Goal: Task Accomplishment & Management: Manage account settings

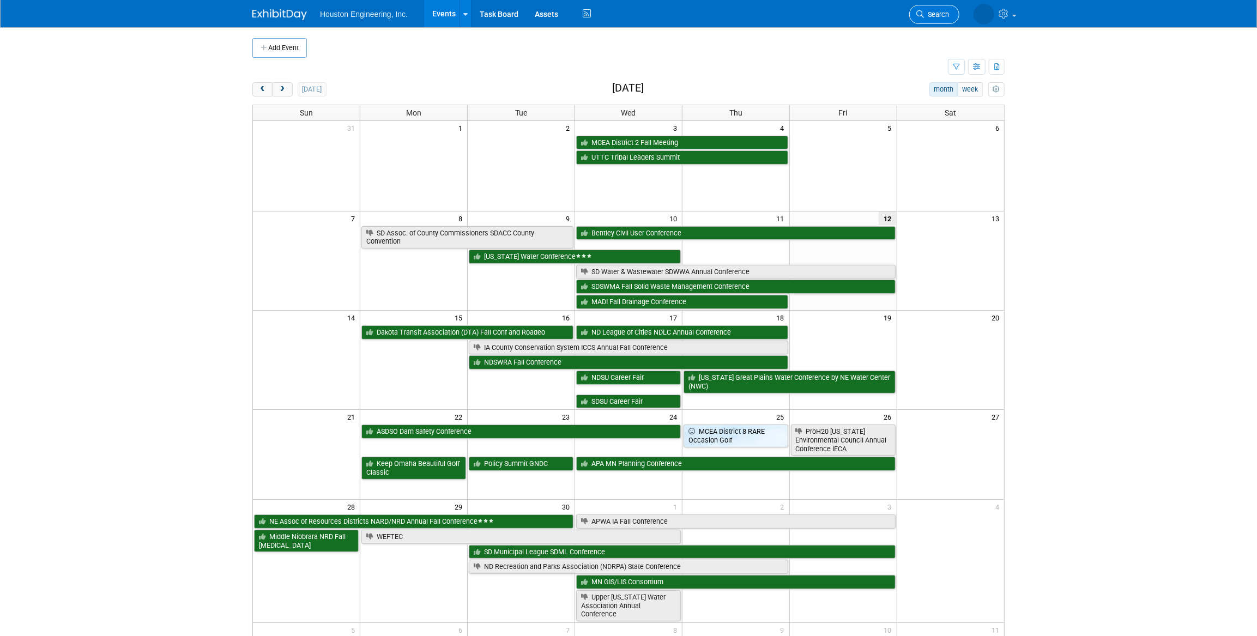
click at [932, 17] on span "Search" at bounding box center [936, 14] width 25 height 8
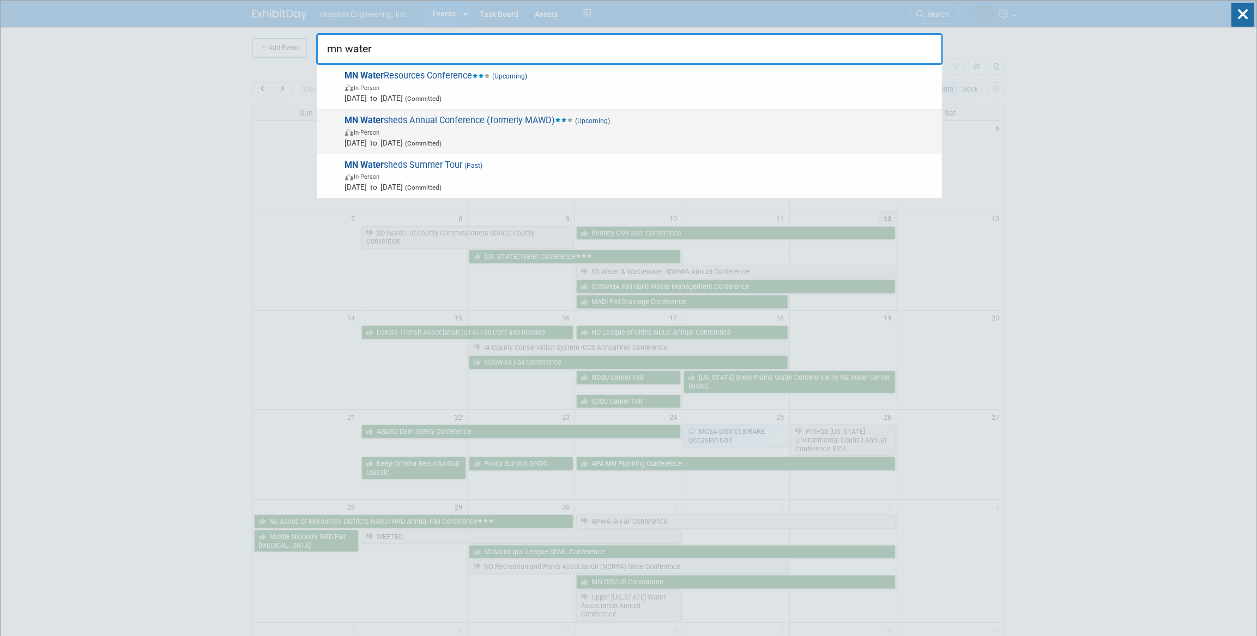
type input "mn water"
click at [612, 125] on span "MN Water sheds Annual Conference (formerly MAWD) (Upcoming) In-Person [DATE] to…" at bounding box center [639, 131] width 595 height 33
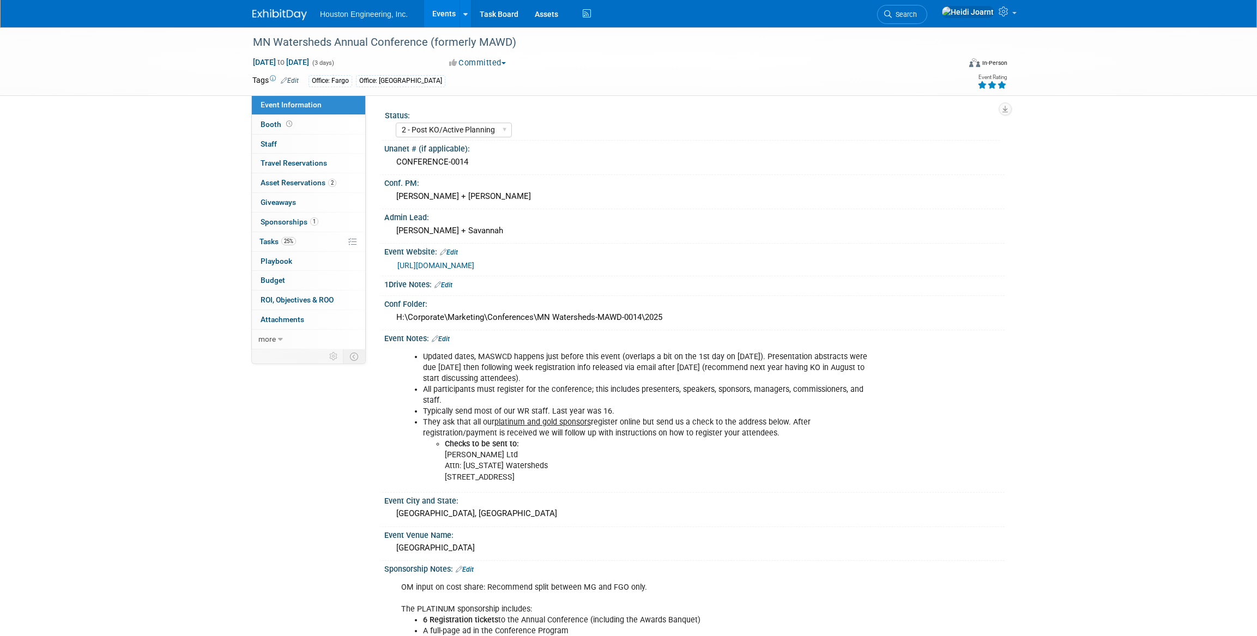
select select "2 - Post KO/Active Planning"
select select "Yes"
select select "Water Resources"
click at [303, 246] on link "25% Tasks 25%" at bounding box center [308, 241] width 113 height 19
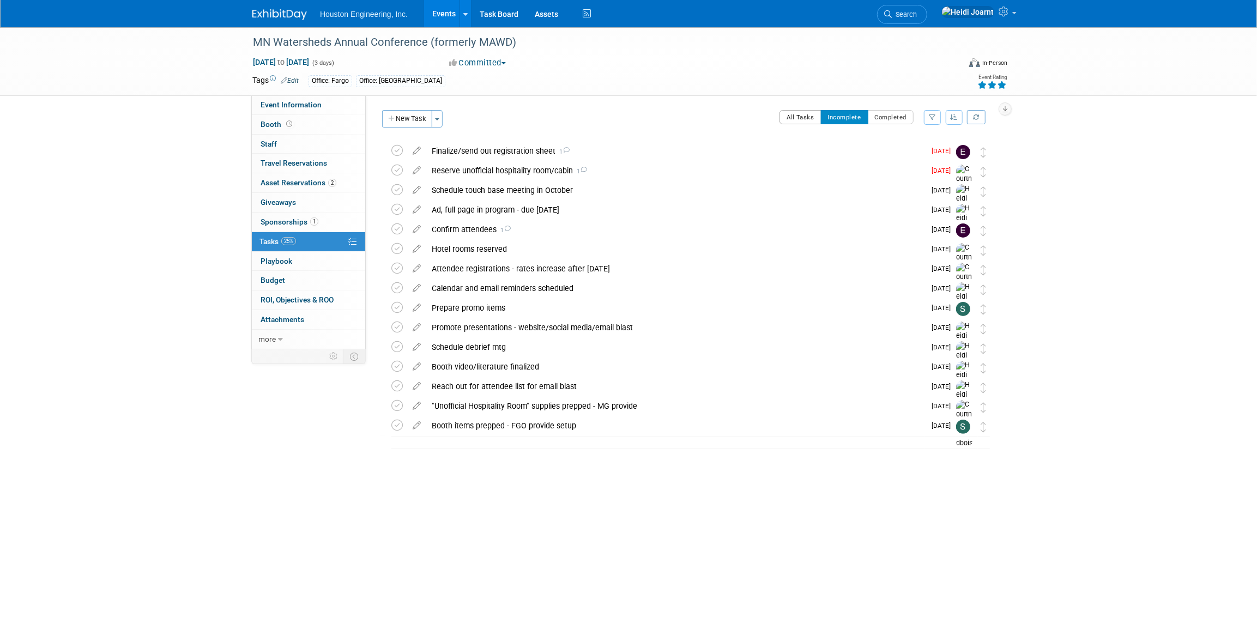
click at [799, 113] on button "All Tasks" at bounding box center [801, 117] width 42 height 14
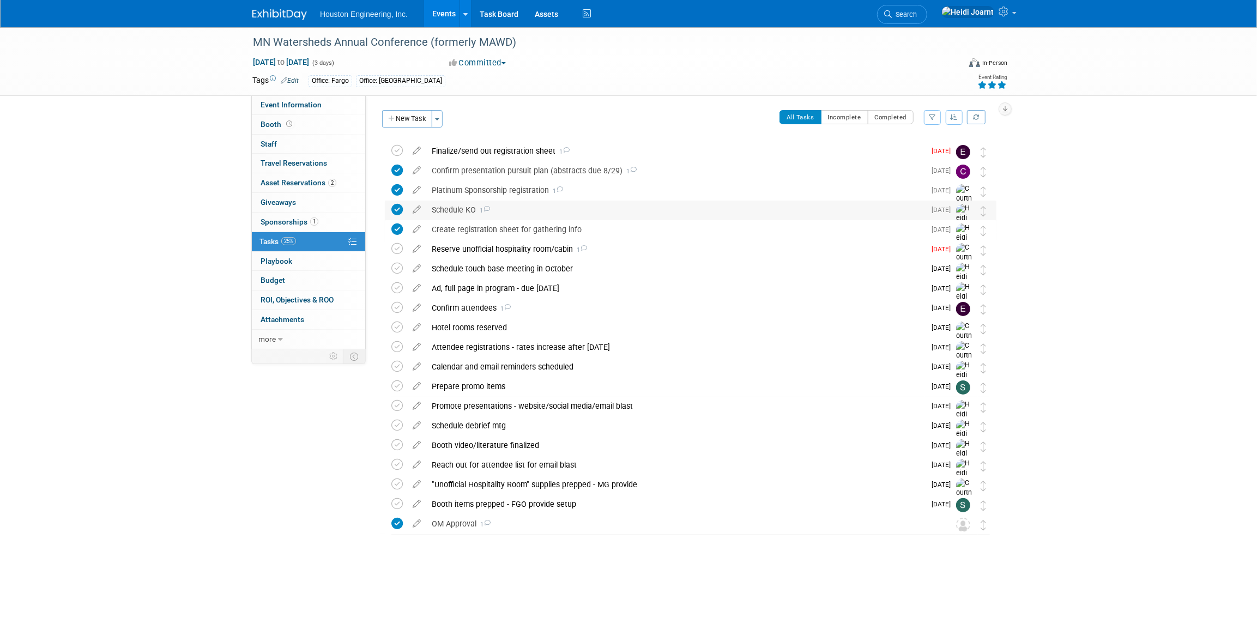
click at [697, 216] on div "Schedule KO 1" at bounding box center [675, 210] width 499 height 19
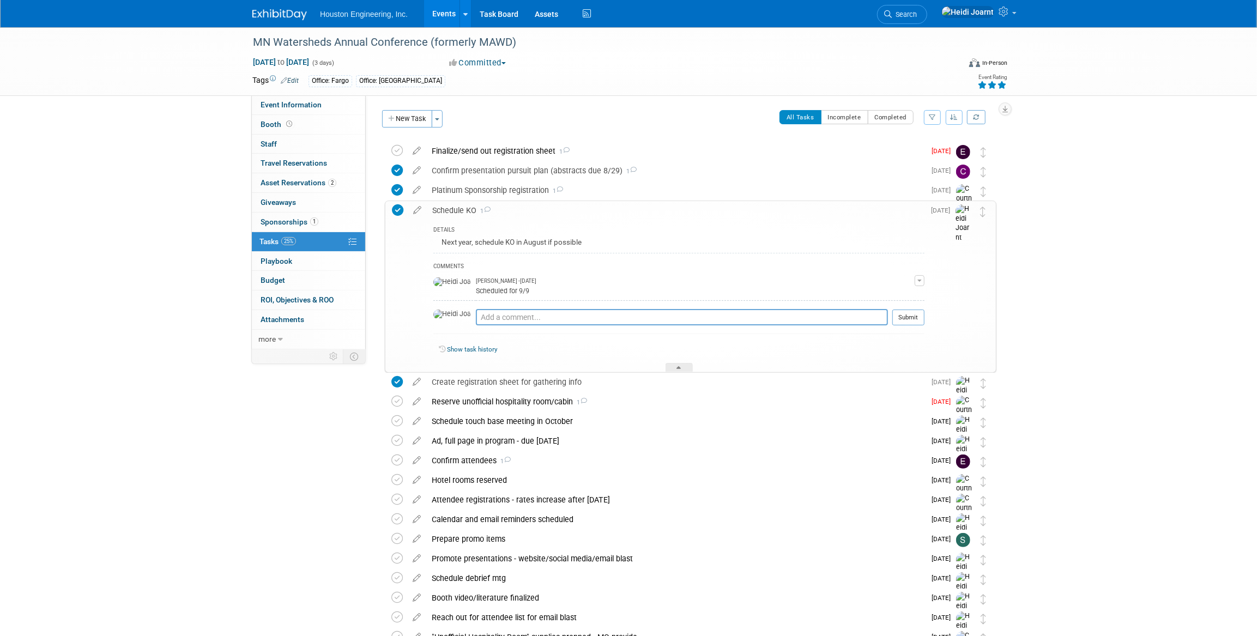
click at [693, 214] on div "Schedule KO 1" at bounding box center [676, 210] width 498 height 19
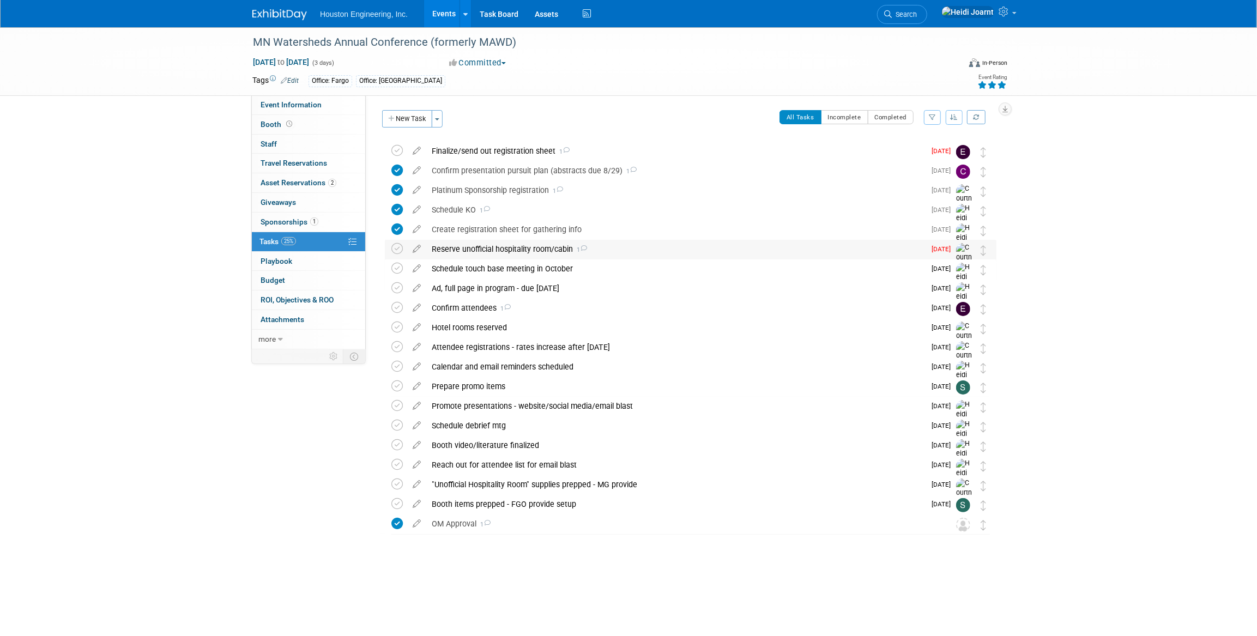
click at [592, 256] on div "Reserve unofficial hospitality room/cabin 1" at bounding box center [675, 249] width 499 height 19
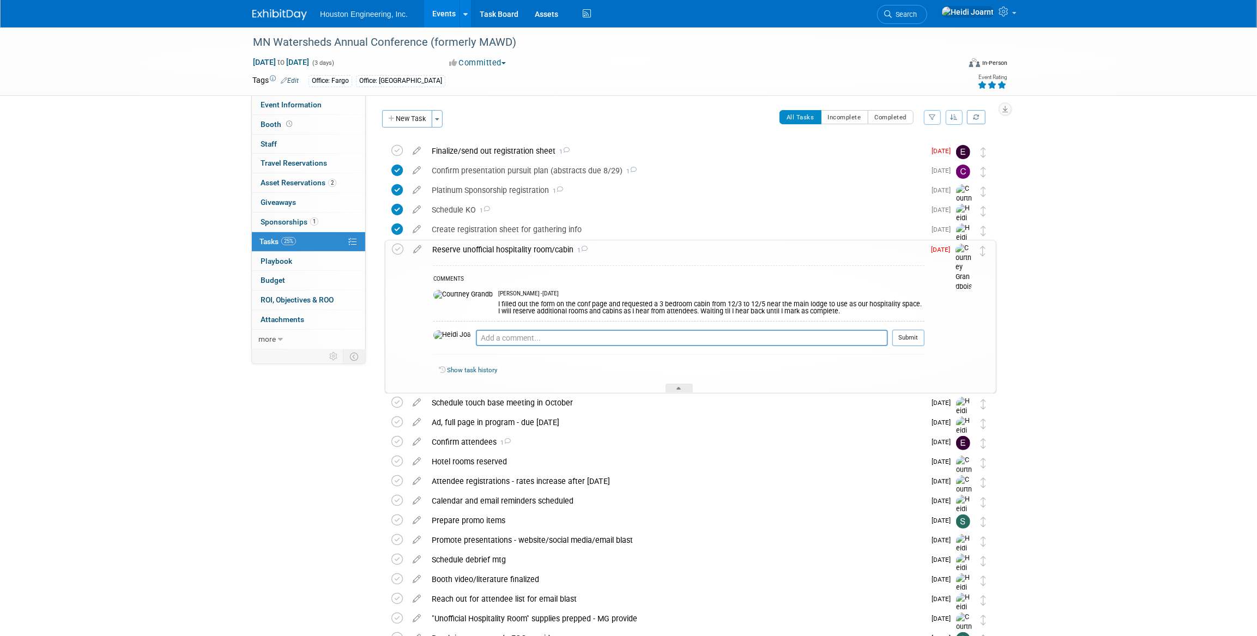
click at [602, 252] on div "Reserve unofficial hospitality room/cabin 1" at bounding box center [676, 249] width 498 height 19
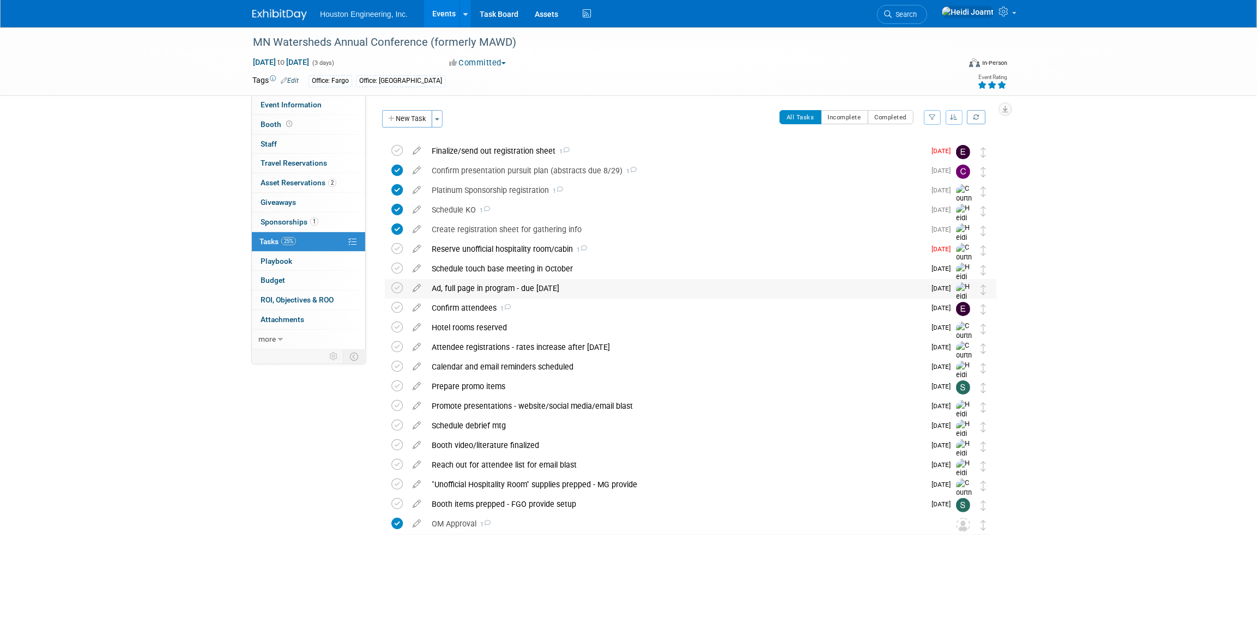
click at [596, 293] on div "Ad, full page in program - due [DATE]" at bounding box center [675, 288] width 499 height 19
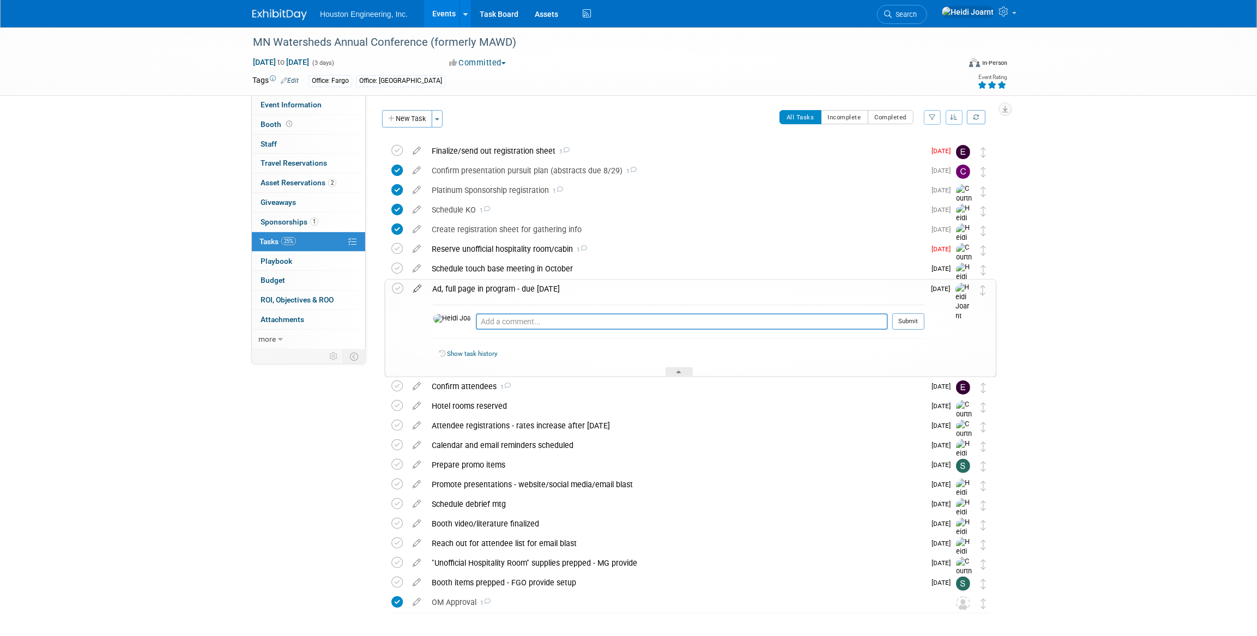
click at [418, 289] on icon at bounding box center [417, 287] width 19 height 14
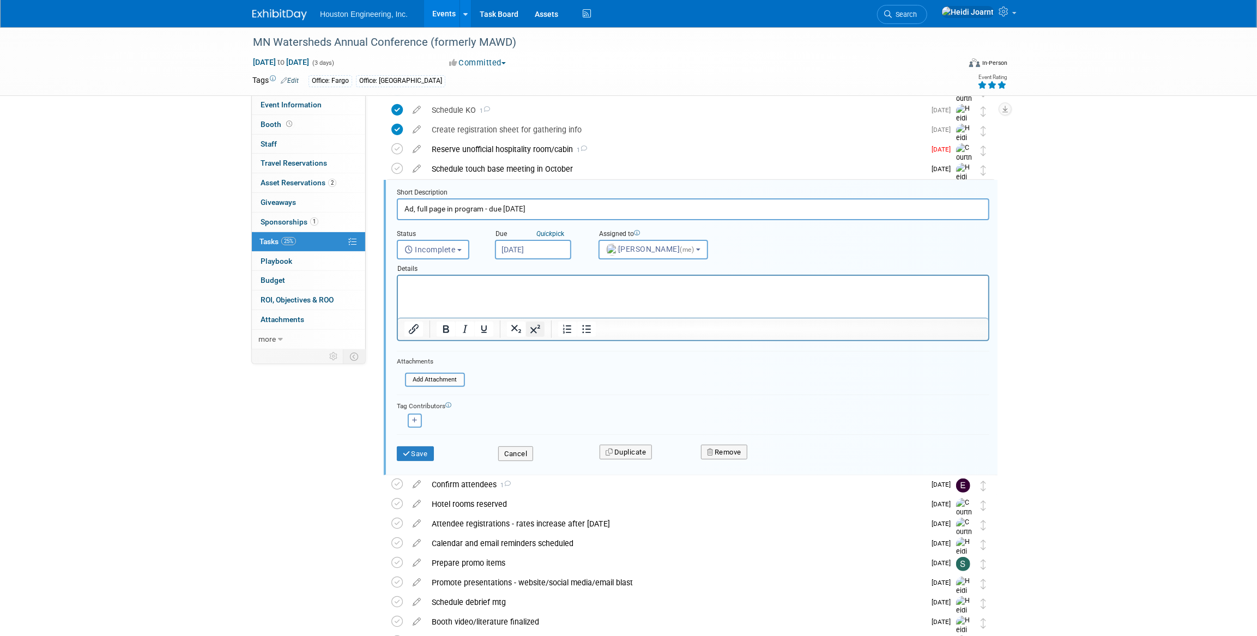
scroll to position [120, 0]
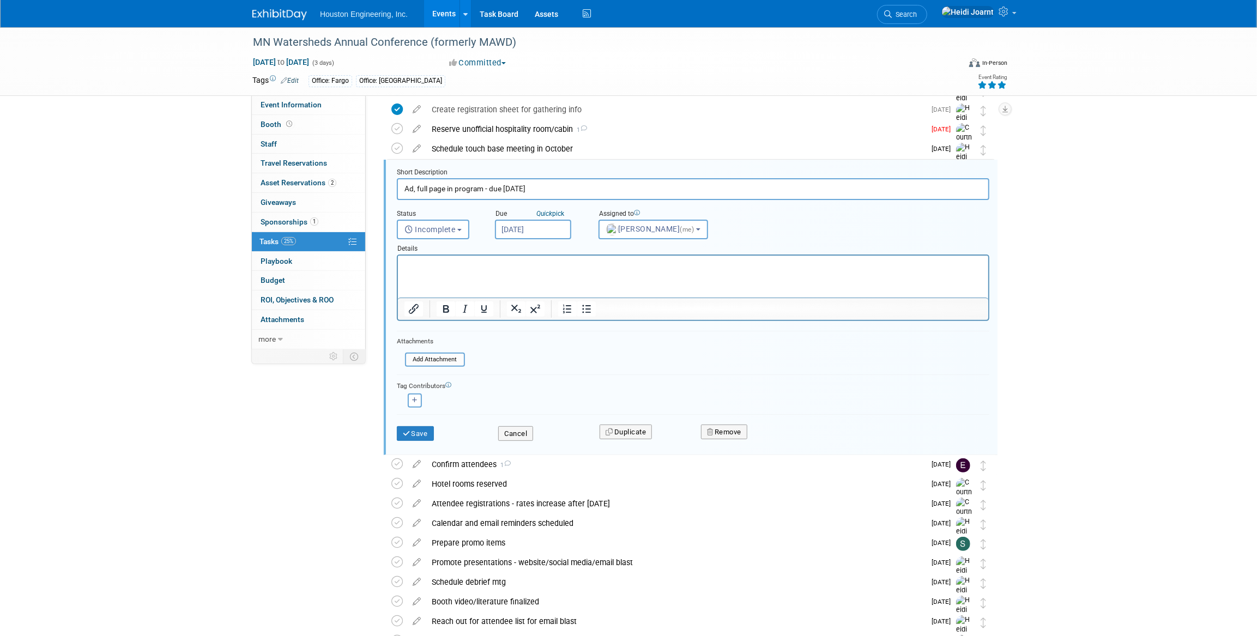
drag, startPoint x: 533, startPoint y: 192, endPoint x: 517, endPoint y: 194, distance: 15.9
click at [516, 190] on input "Ad, full page in program - due [DATE]" at bounding box center [693, 188] width 593 height 21
click at [491, 264] on p "Rich Text Area. Press ALT-0 for help." at bounding box center [693, 265] width 578 height 10
click at [534, 188] on input "Ad, full page in program - due [DATE]" at bounding box center [693, 188] width 593 height 21
type input "Ad, full page in program - due [DATE]"
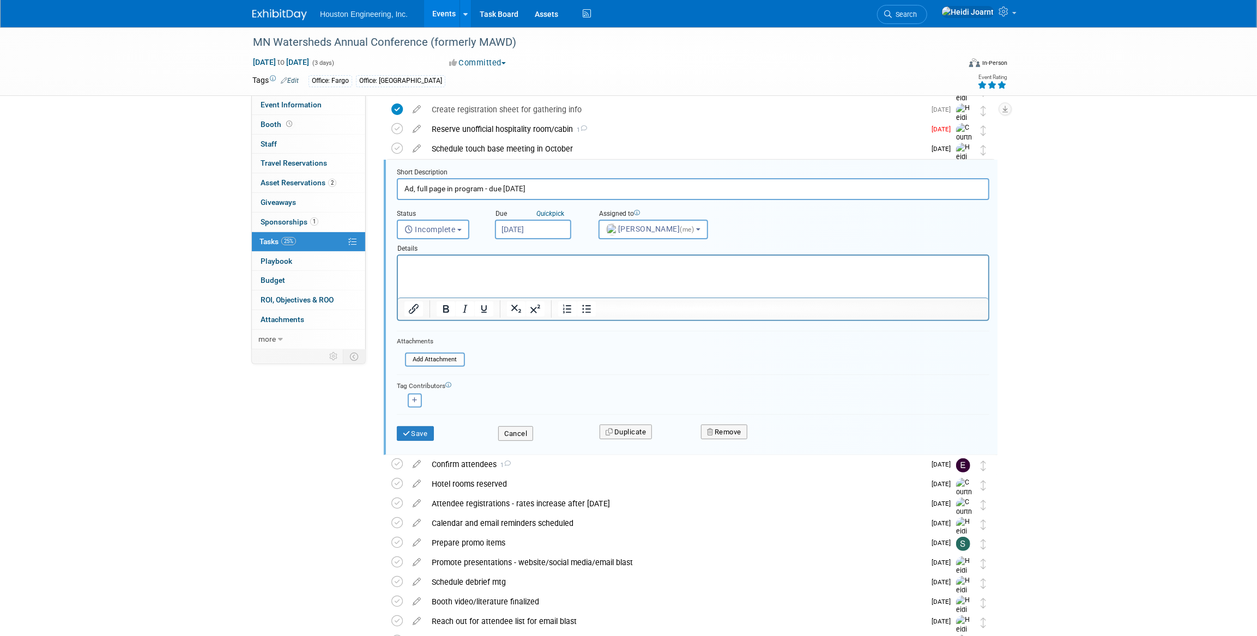
click at [477, 257] on html at bounding box center [692, 263] width 590 height 15
click at [432, 265] on p "Online it says [DATE] but their email says [DATE] so running with that." at bounding box center [693, 265] width 578 height 10
drag, startPoint x: 527, startPoint y: 187, endPoint x: 517, endPoint y: 189, distance: 10.6
click at [517, 189] on input "Ad, full page in program - due [DATE]" at bounding box center [693, 188] width 593 height 21
type input "Ad, full page in program - due [DATE]"
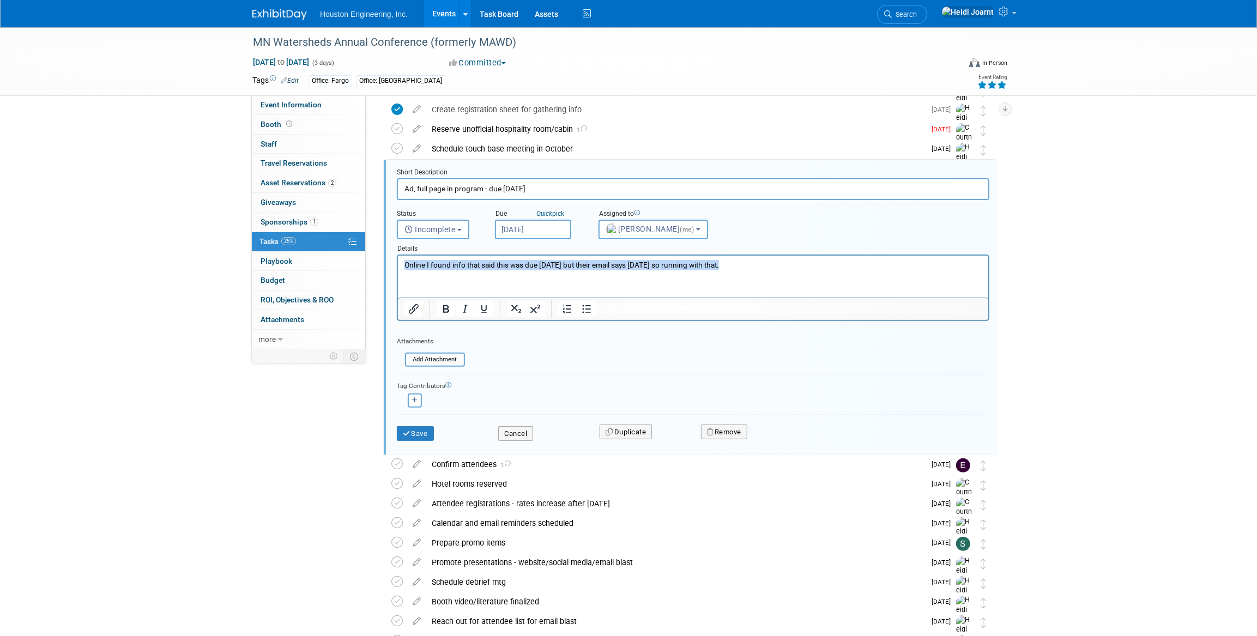
drag, startPoint x: 735, startPoint y: 262, endPoint x: 377, endPoint y: 269, distance: 358.8
click at [397, 269] on html "Online I found info that said this was due [DATE] but their email says [DATE] s…" at bounding box center [692, 263] width 590 height 15
click at [425, 437] on button "Save" at bounding box center [415, 433] width 37 height 15
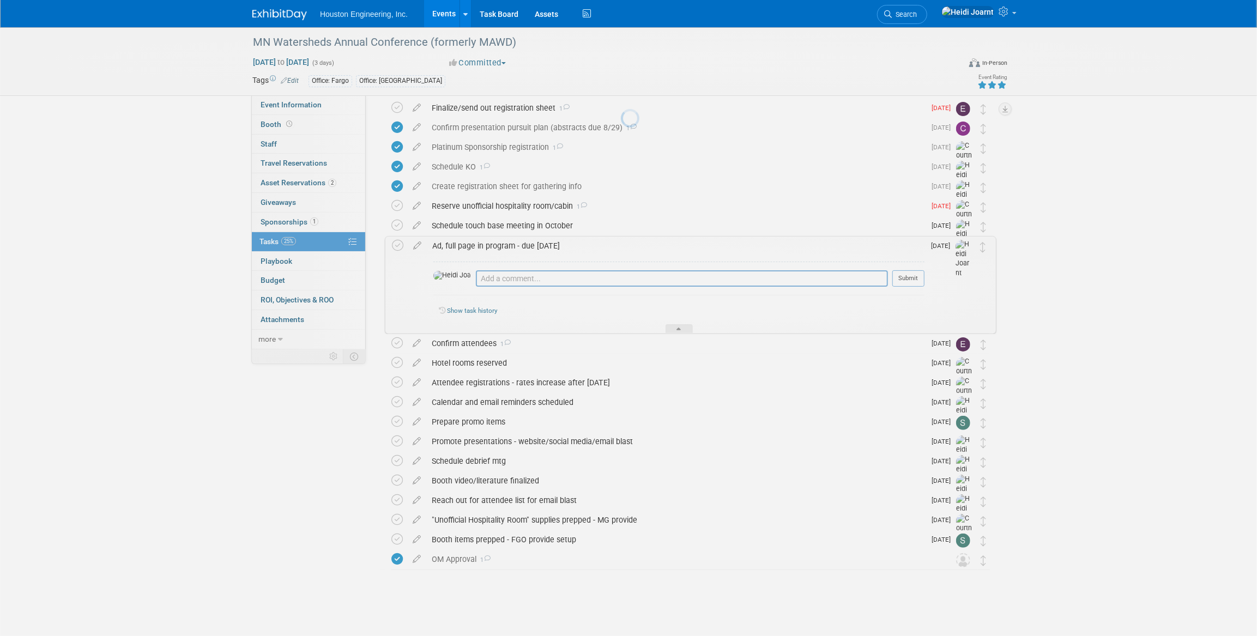
scroll to position [43, 0]
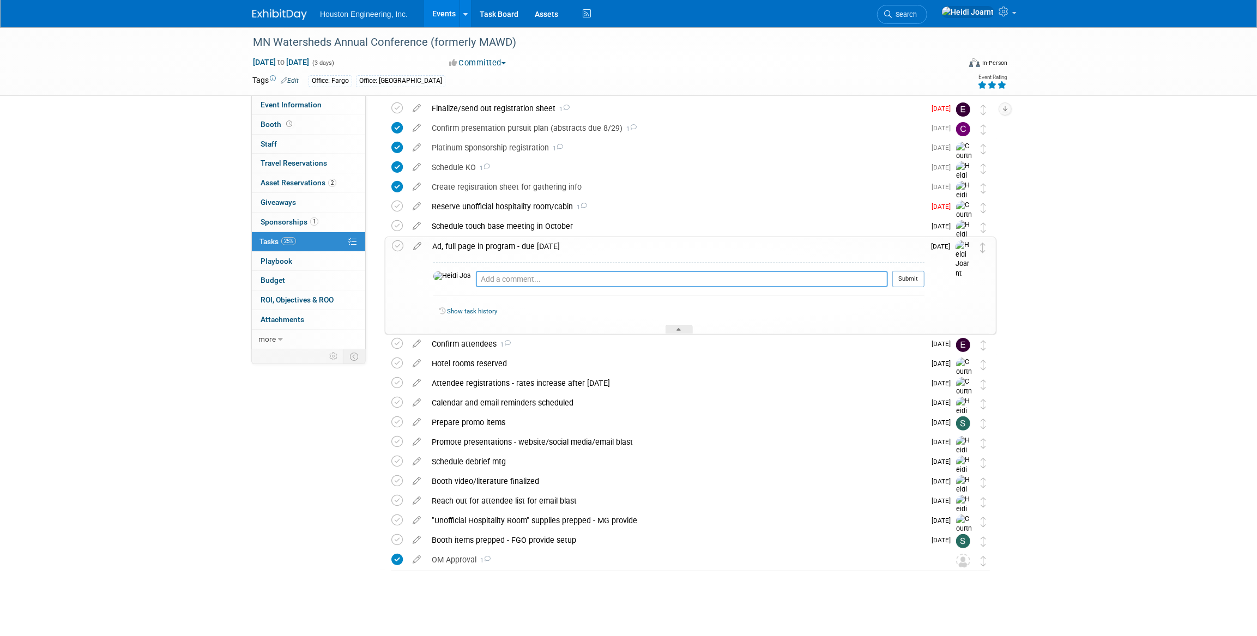
click at [546, 275] on textarea at bounding box center [682, 279] width 412 height 16
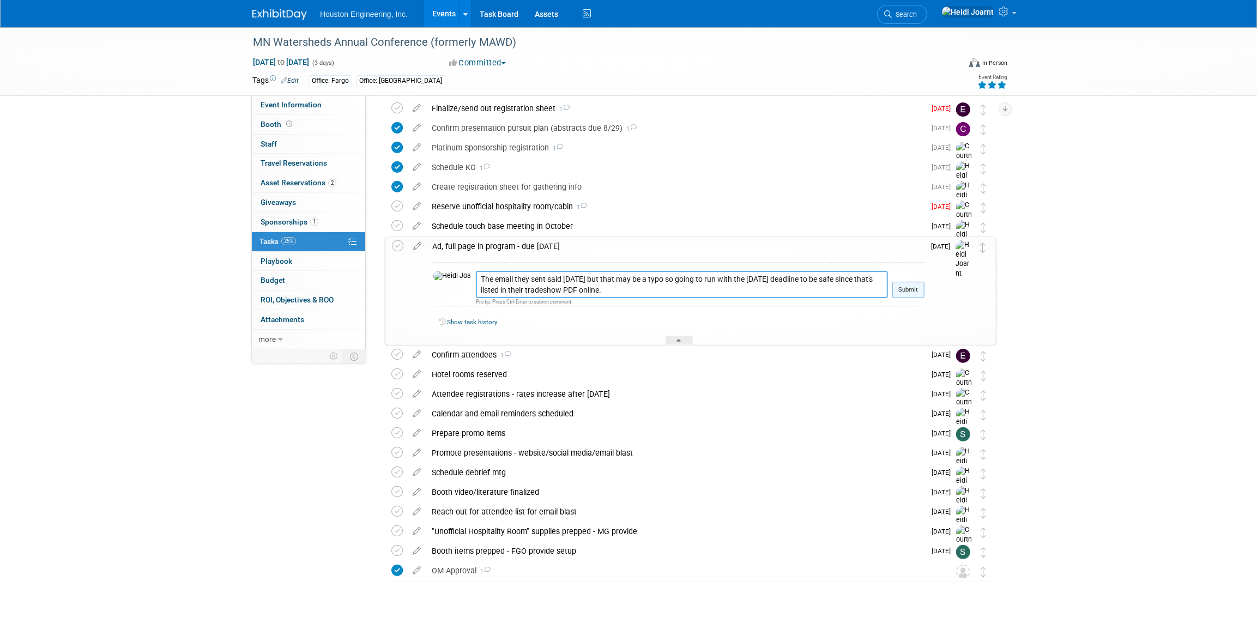
type textarea "The email they sent said [DATE] but that may be a typo so going to run with the…"
click at [916, 292] on button "Submit" at bounding box center [908, 290] width 32 height 16
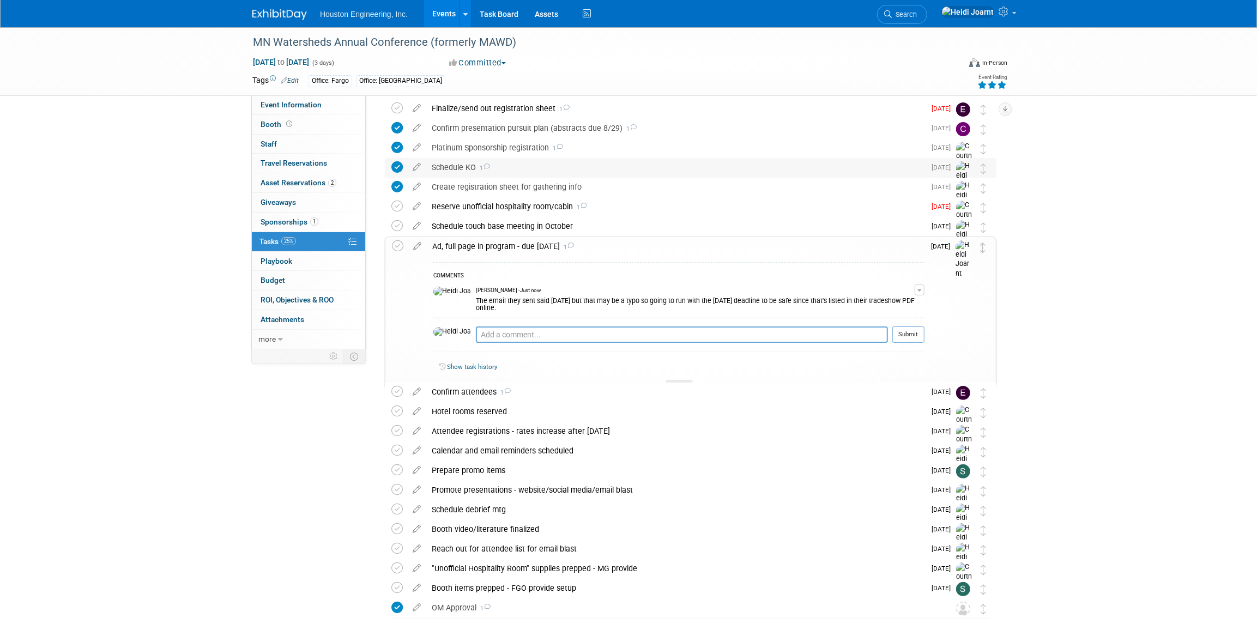
scroll to position [0, 0]
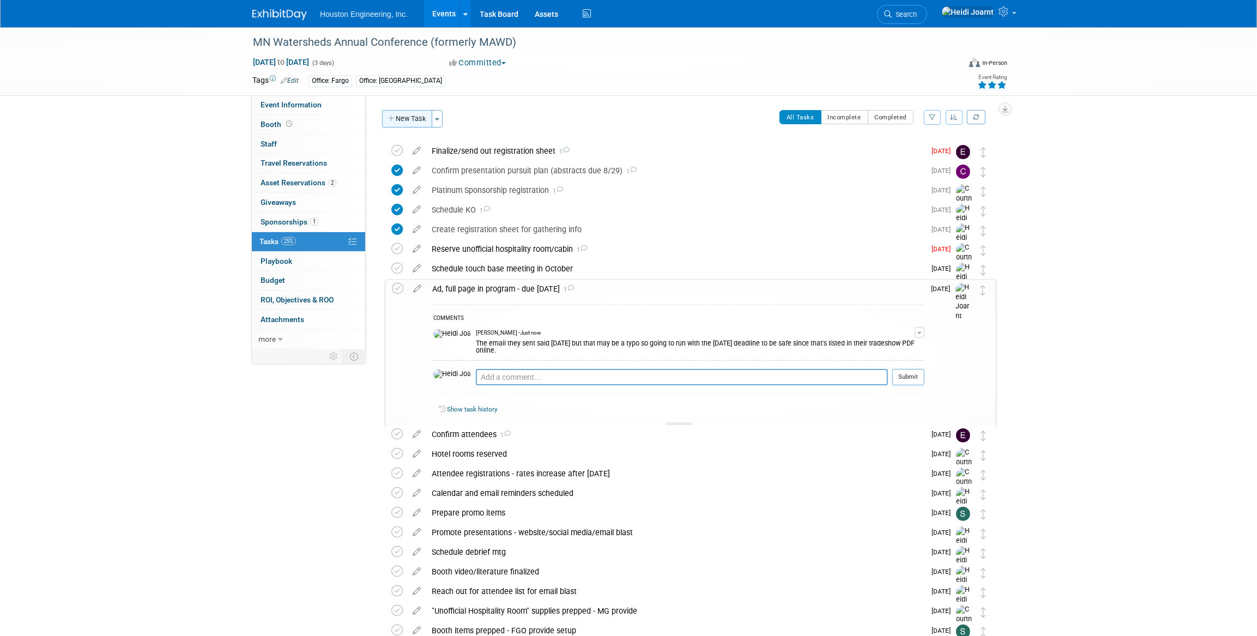
click at [416, 124] on button "New Task" at bounding box center [407, 118] width 50 height 17
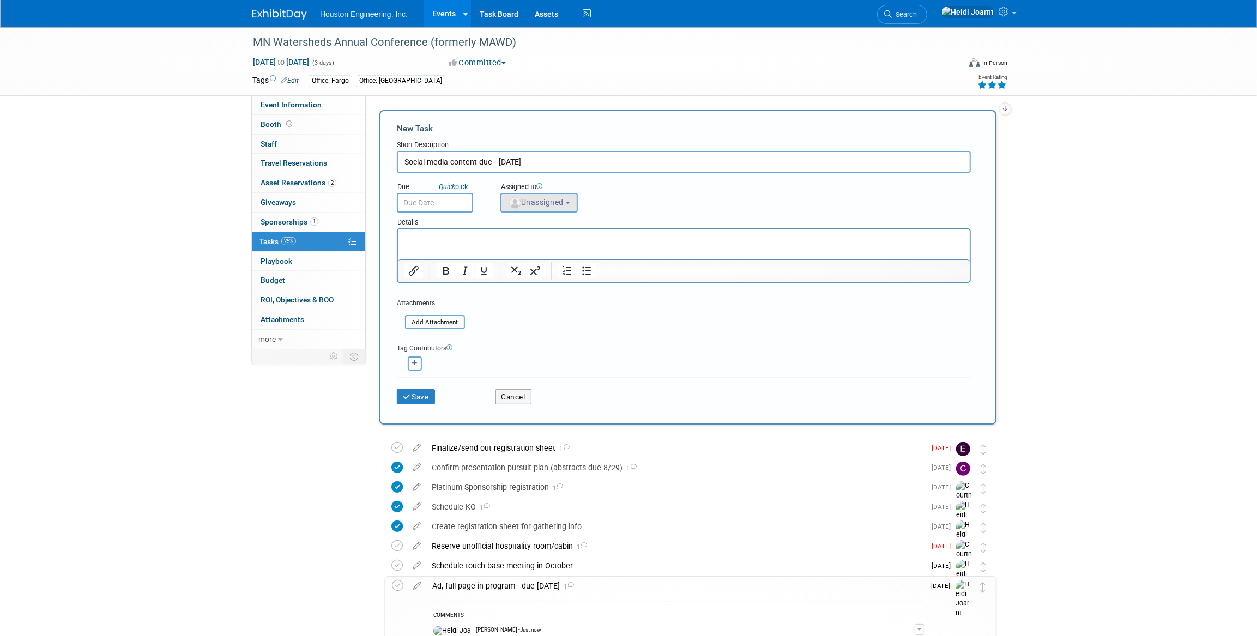
type input "Social media content due - [DATE]"
click at [542, 206] on span "Unassigned" at bounding box center [536, 202] width 56 height 9
click at [540, 224] on input "text" at bounding box center [579, 229] width 150 height 19
type input "[PERSON_NAME]"
click at [538, 246] on label "[PERSON_NAME] (me)" at bounding box center [563, 251] width 114 height 17
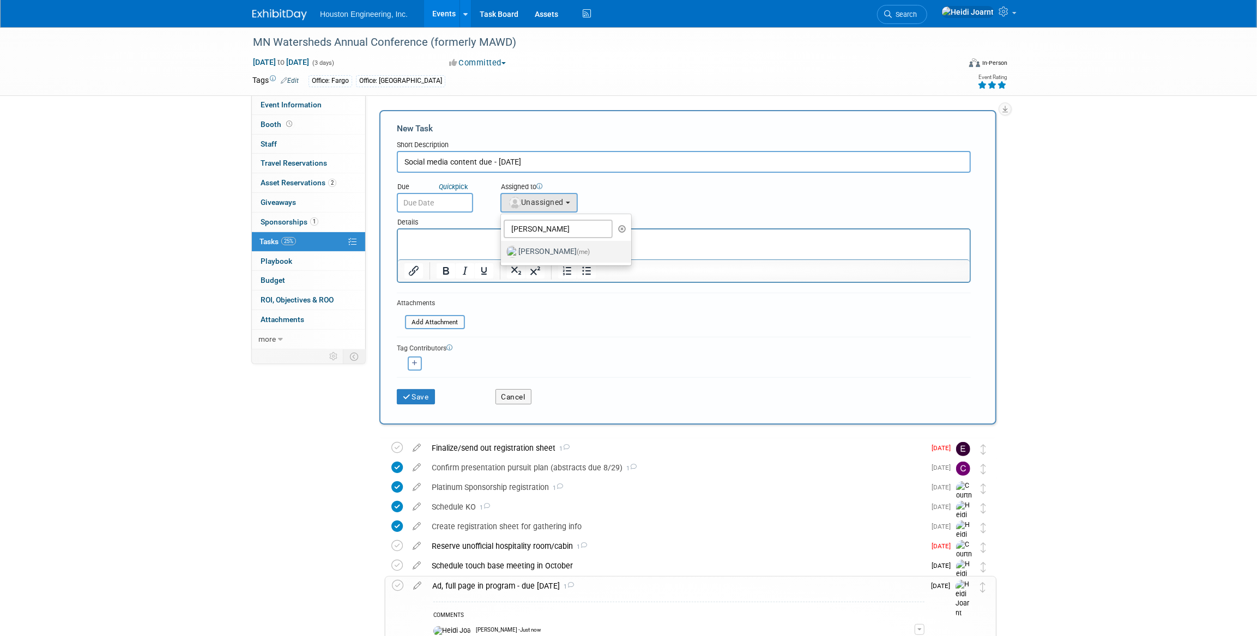
click at [503, 247] on input "[PERSON_NAME] (me)" at bounding box center [499, 250] width 7 height 7
select select "6d2580fd-cc23-403a-9f47-834f17e7f51f"
click at [431, 207] on input "text" at bounding box center [435, 203] width 76 height 20
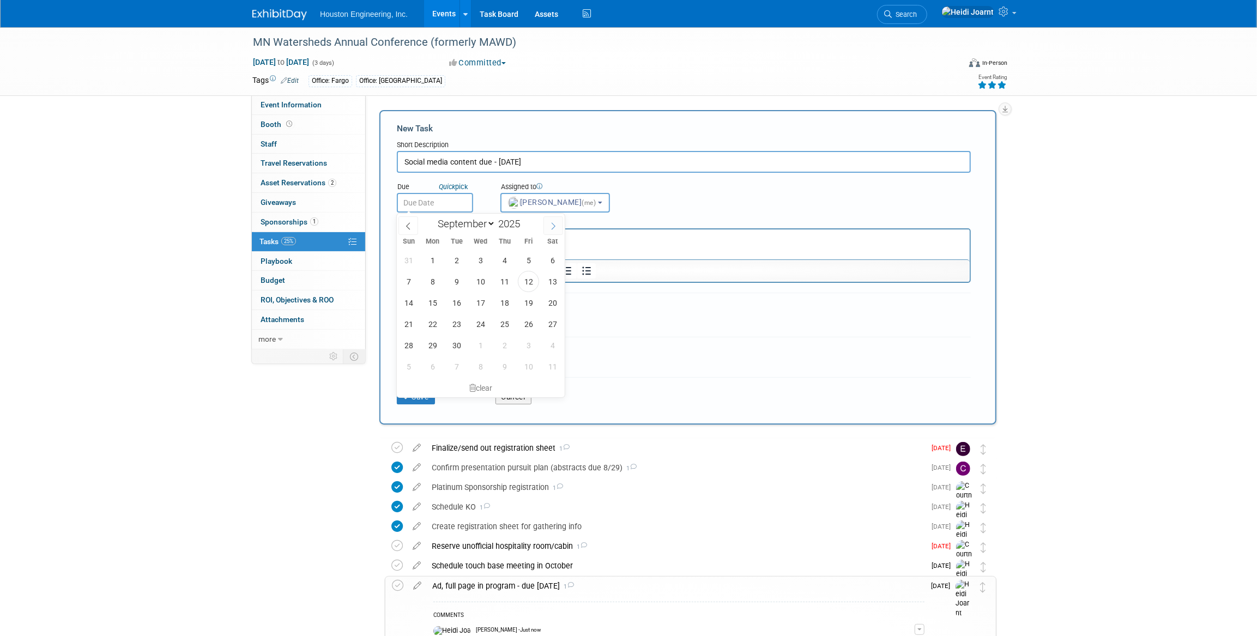
click at [557, 232] on span at bounding box center [553, 225] width 20 height 19
select select "9"
click at [439, 302] on span "13" at bounding box center [432, 302] width 21 height 21
type input "[DATE]"
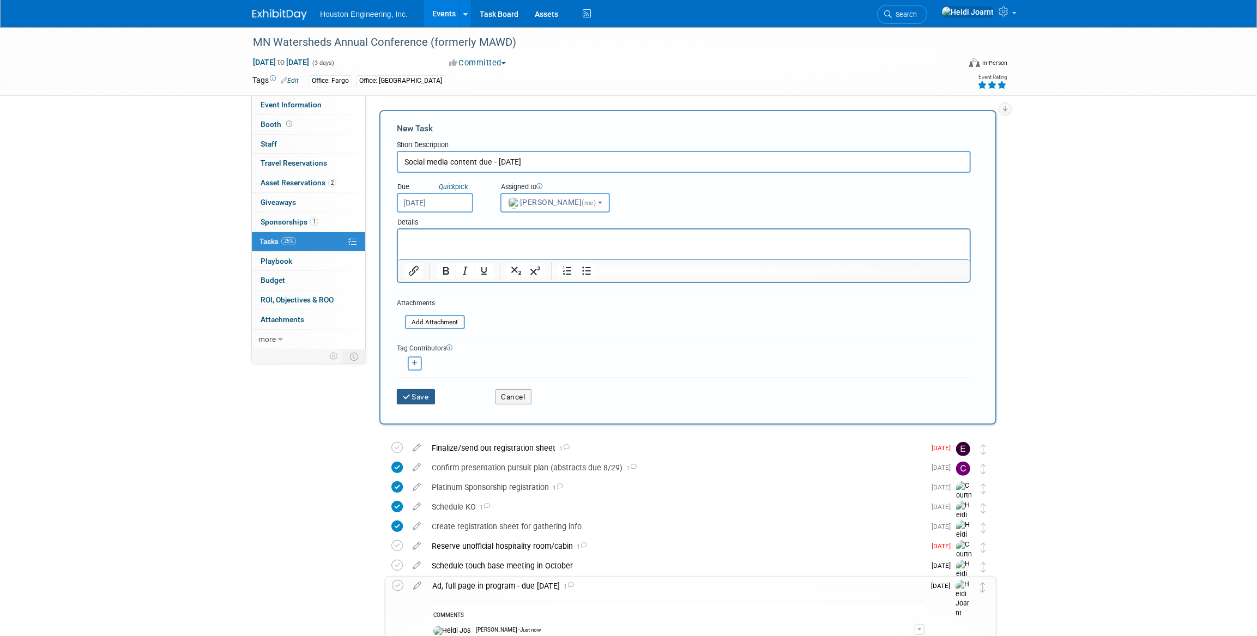
click at [415, 395] on button "Save" at bounding box center [416, 396] width 38 height 15
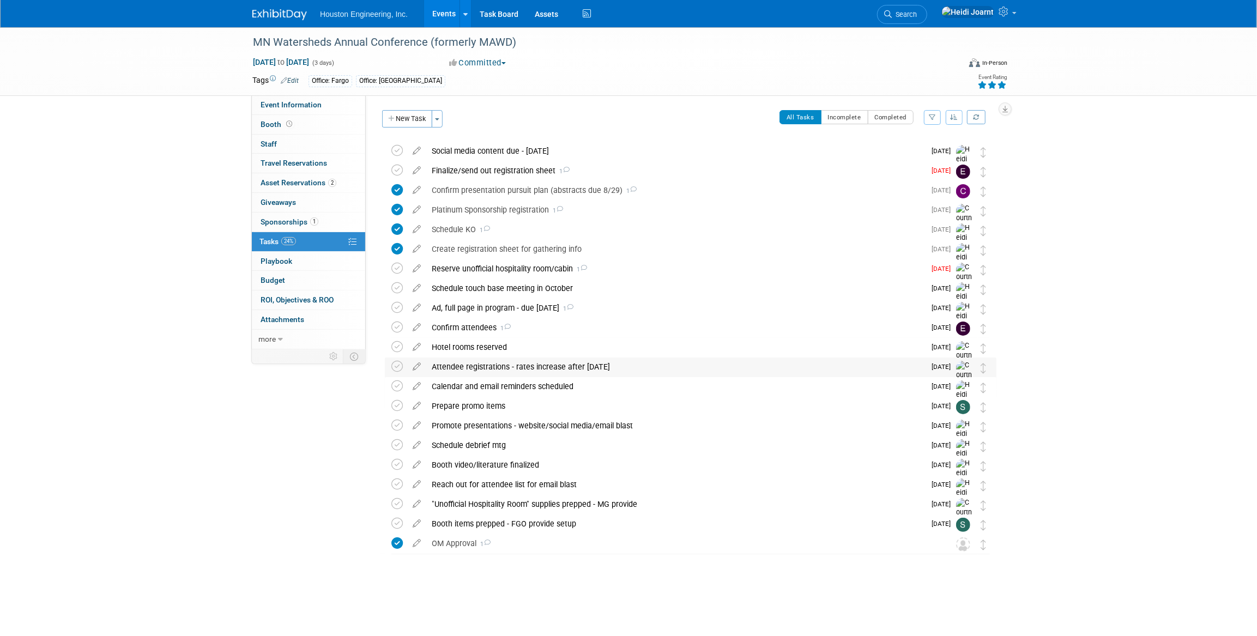
click at [529, 361] on div "Attendee registrations - rates increase after [DATE]" at bounding box center [675, 367] width 499 height 19
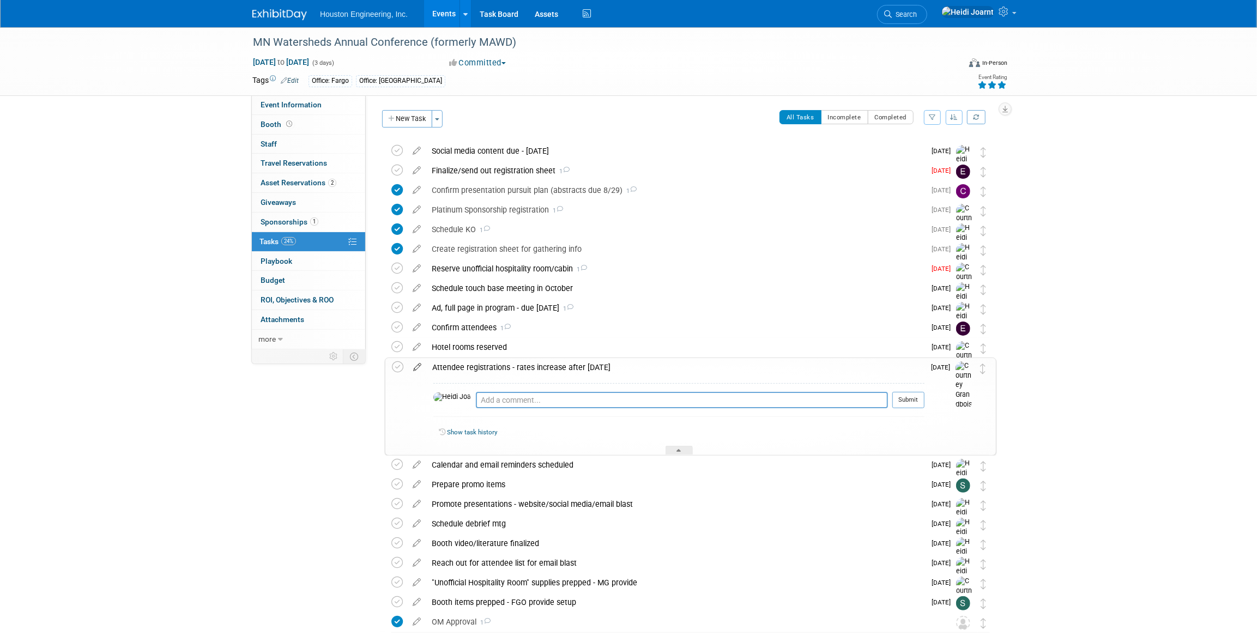
click at [416, 367] on icon at bounding box center [417, 365] width 19 height 14
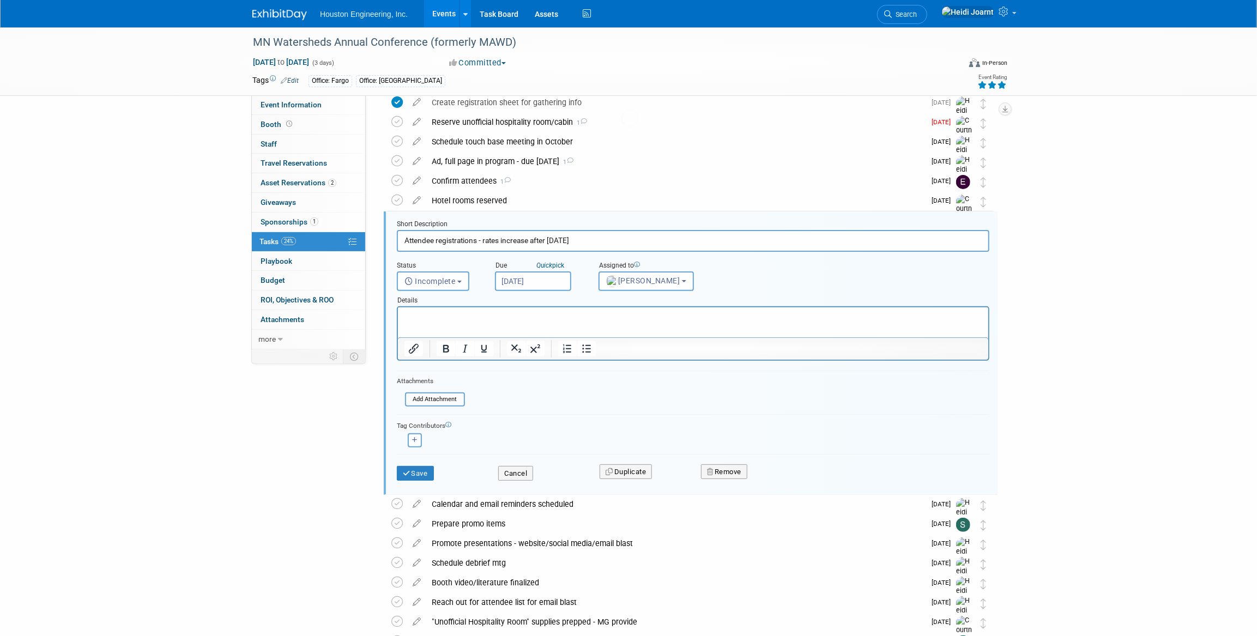
scroll to position [198, 0]
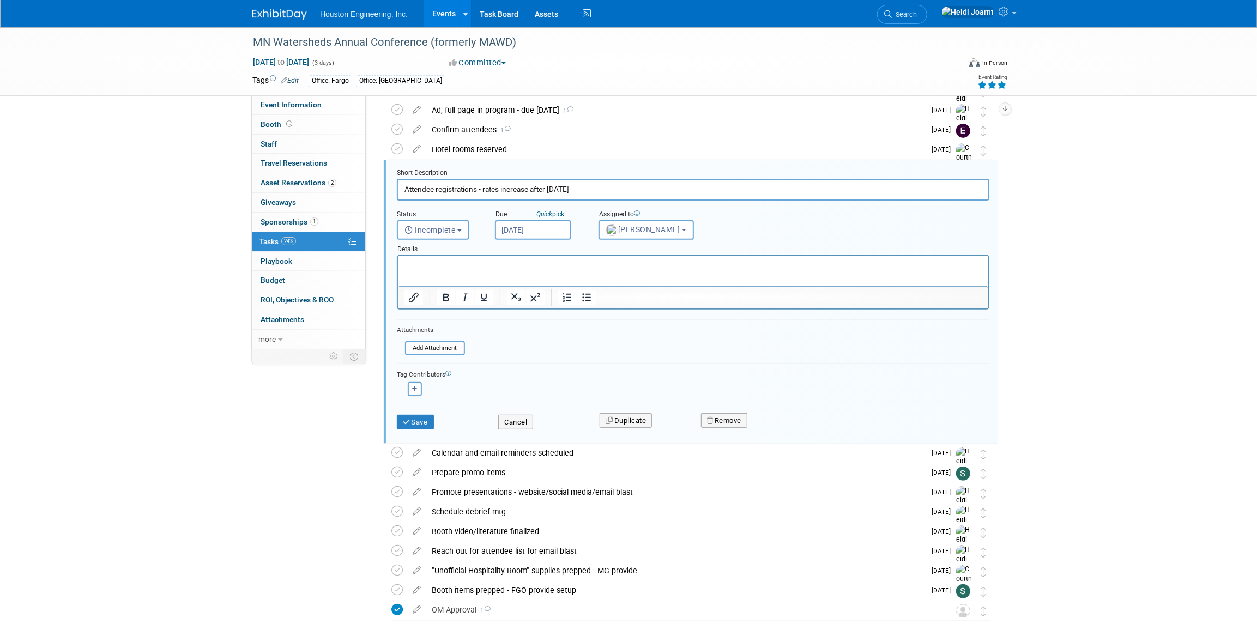
click at [467, 270] on p "Rich Text Area. Press ALT-0 for help." at bounding box center [693, 266] width 578 height 10
drag, startPoint x: 409, startPoint y: 265, endPoint x: 384, endPoint y: 271, distance: 25.9
click at [397, 271] on html "the 6 FREE All Access Pass attendees online using the promo code: HOUSTON2025" at bounding box center [692, 263] width 590 height 15
copy p "Be sure to use the promo code for the 6 FREE All Access Pass attendees: HOUSTON…"
click at [425, 425] on button "Save" at bounding box center [415, 422] width 37 height 15
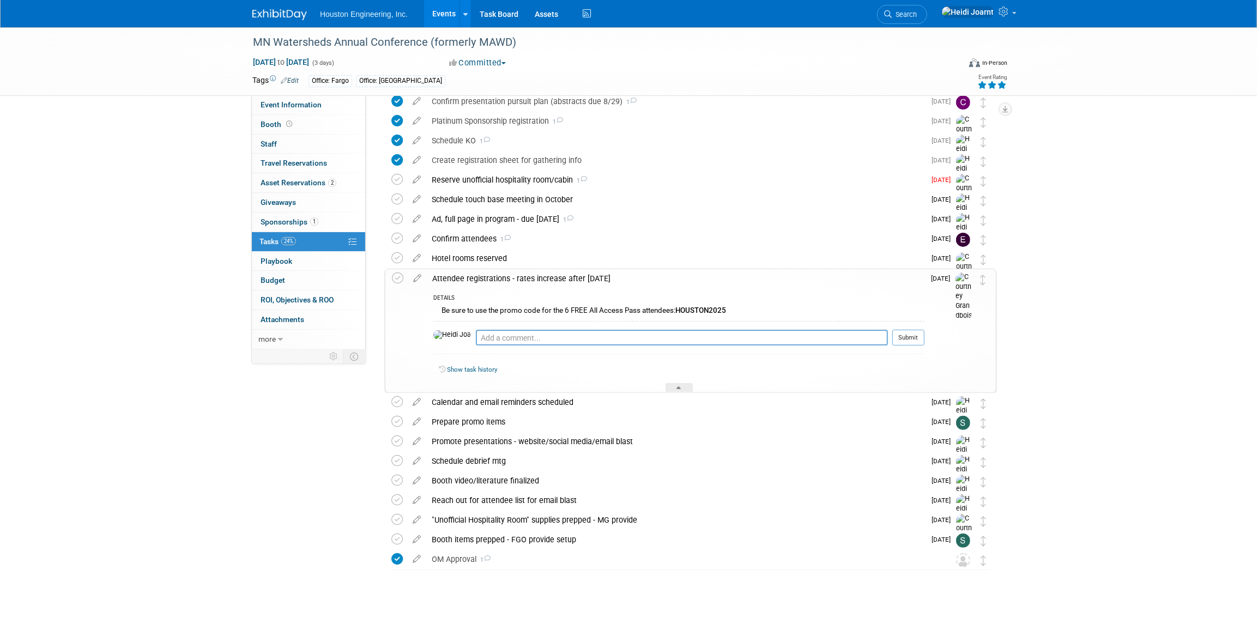
scroll to position [88, 0]
click at [479, 333] on textarea at bounding box center [682, 338] width 412 height 16
paste textarea "Be sure to use the promo code for the 6 FREE All Access Pass attendees: HOUSTON…"
type textarea "Be sure to use the promo code for the 6 FREE All Access Pass attendees: HOUSTON…"
click at [908, 338] on button "Submit" at bounding box center [908, 338] width 32 height 16
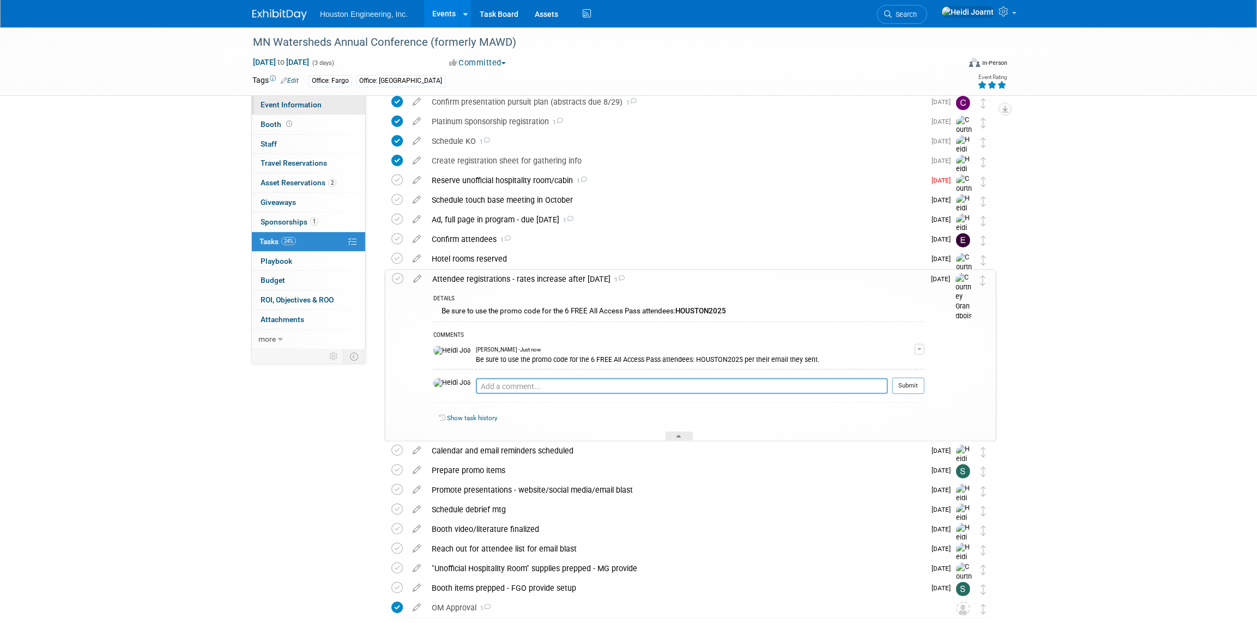
click at [307, 107] on span "Event Information" at bounding box center [291, 104] width 61 height 9
select select "2 - Post KO/Active Planning"
select select "Yes"
select select "Water Resources"
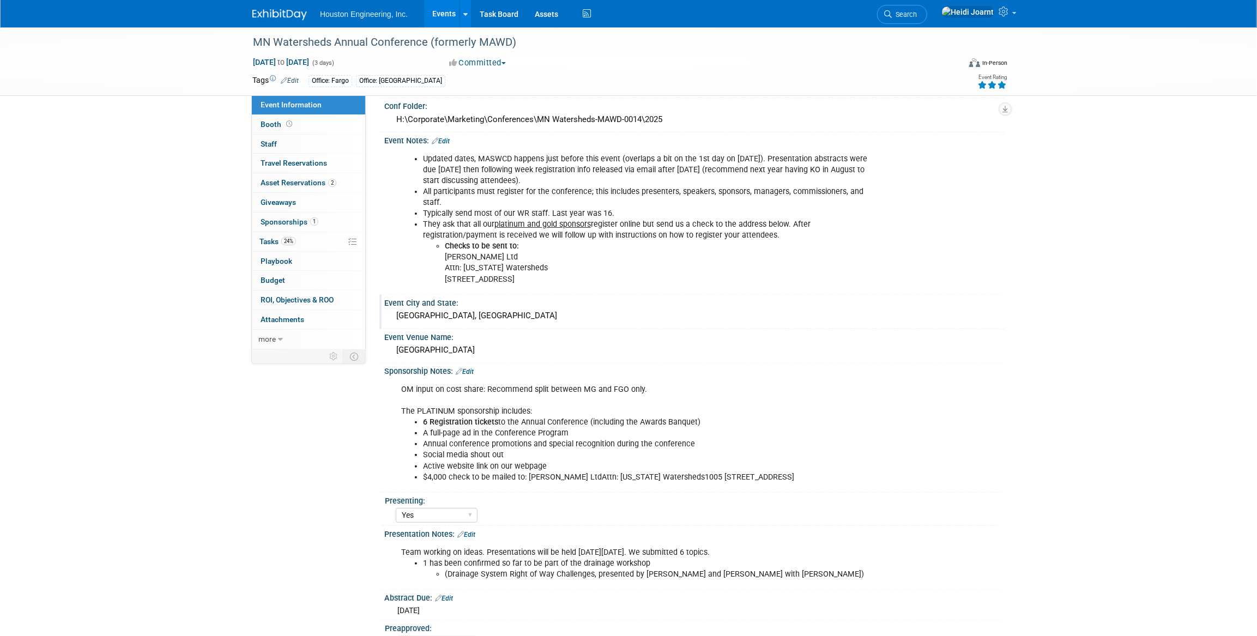
scroll to position [247, 0]
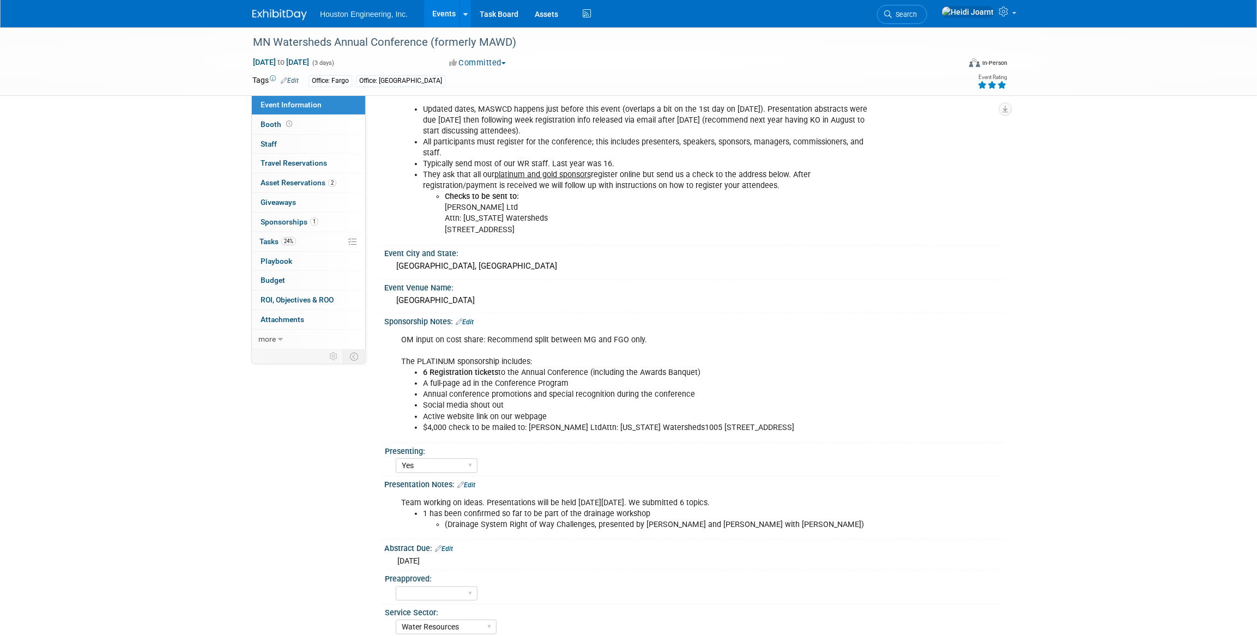
click at [468, 481] on link "Edit" at bounding box center [466, 485] width 18 height 8
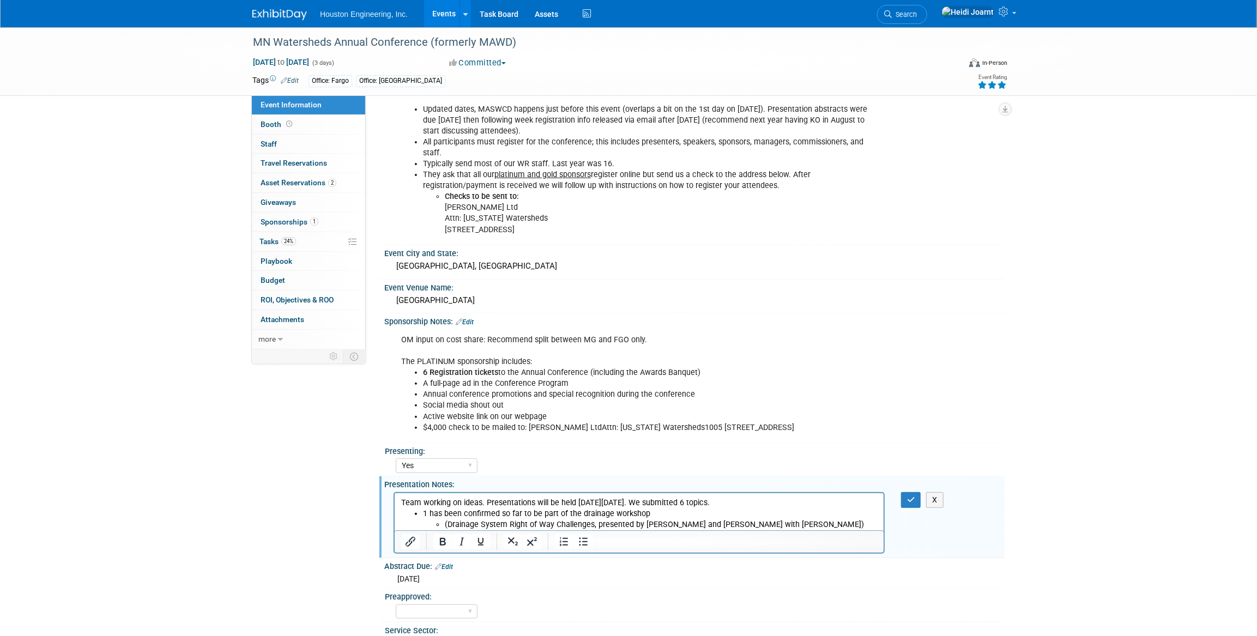
scroll to position [0, 0]
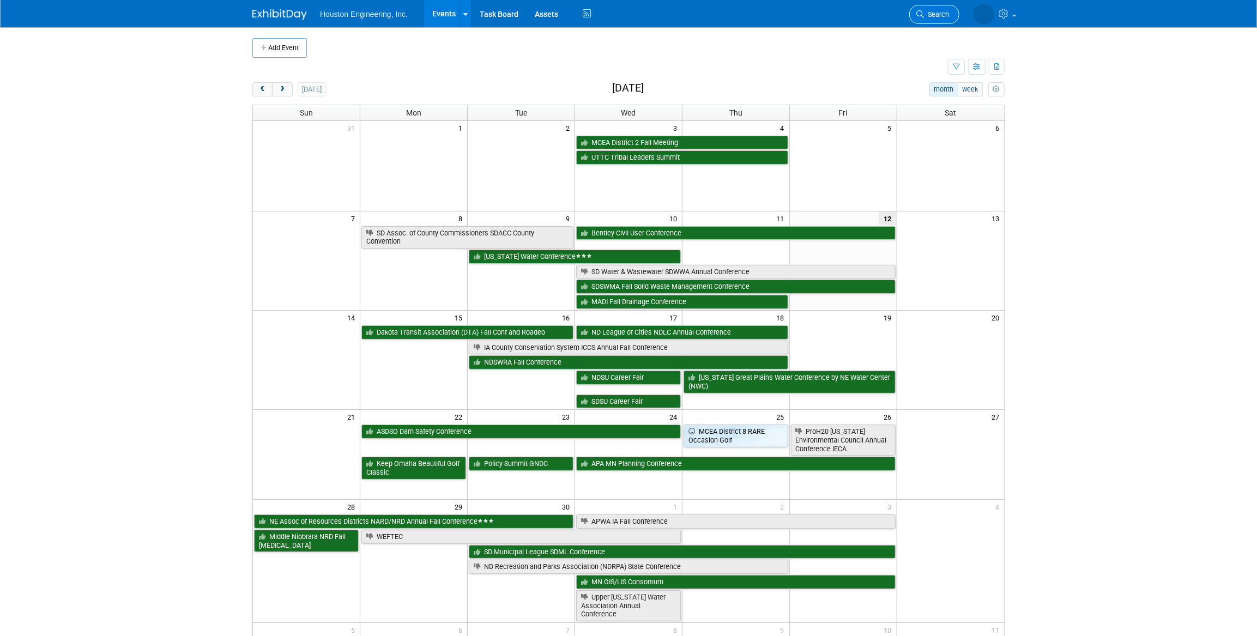
click at [927, 14] on span "Search" at bounding box center [936, 14] width 25 height 8
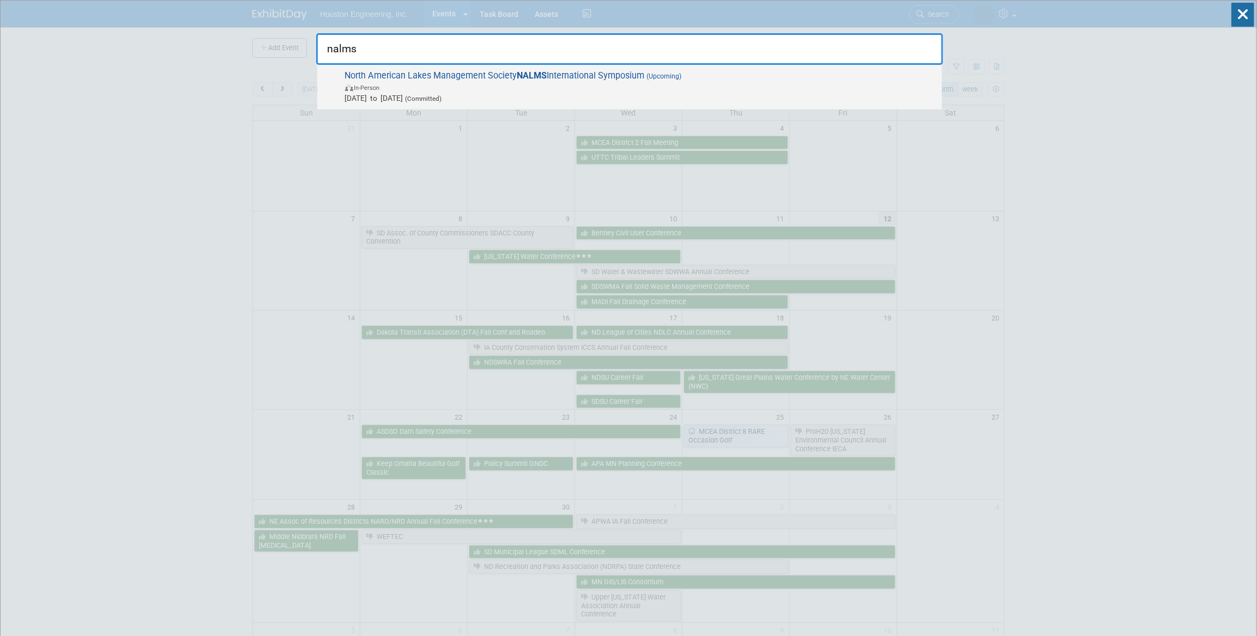
type input "nalms"
click at [693, 100] on span "Nov 4, 2025 to Nov 7, 2025 (Committed)" at bounding box center [640, 98] width 591 height 11
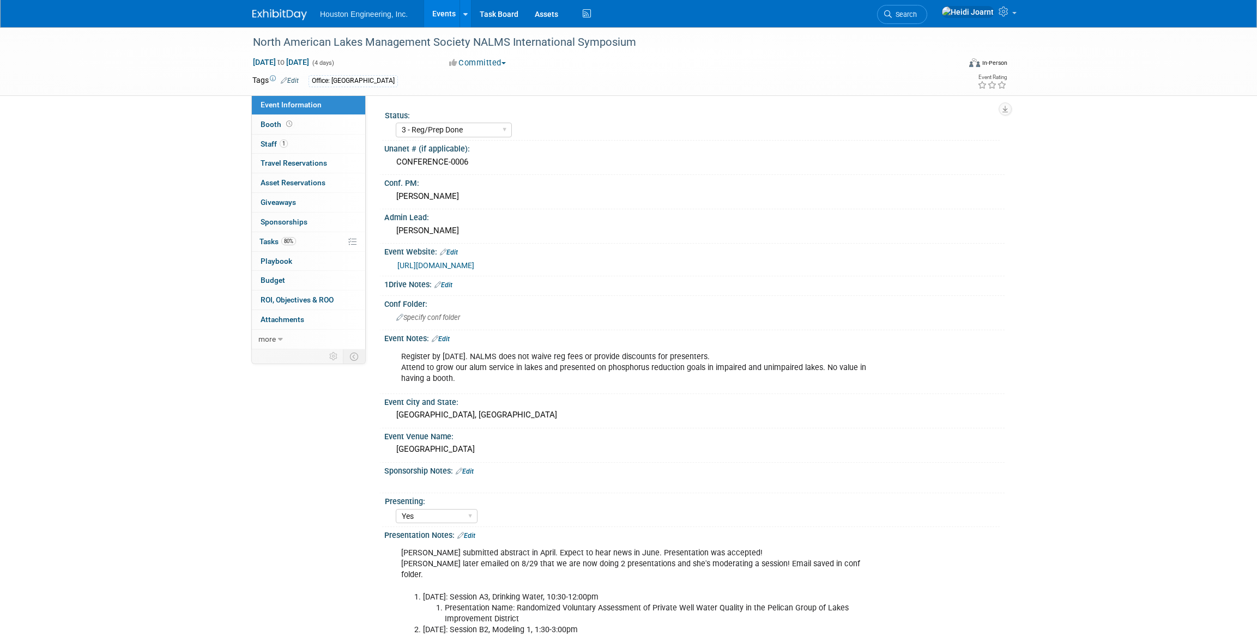
select select "3 - Reg/Prep Done"
select select "Yes"
select select "Environmental"
click at [304, 220] on span "Sponsorships 0" at bounding box center [284, 222] width 47 height 9
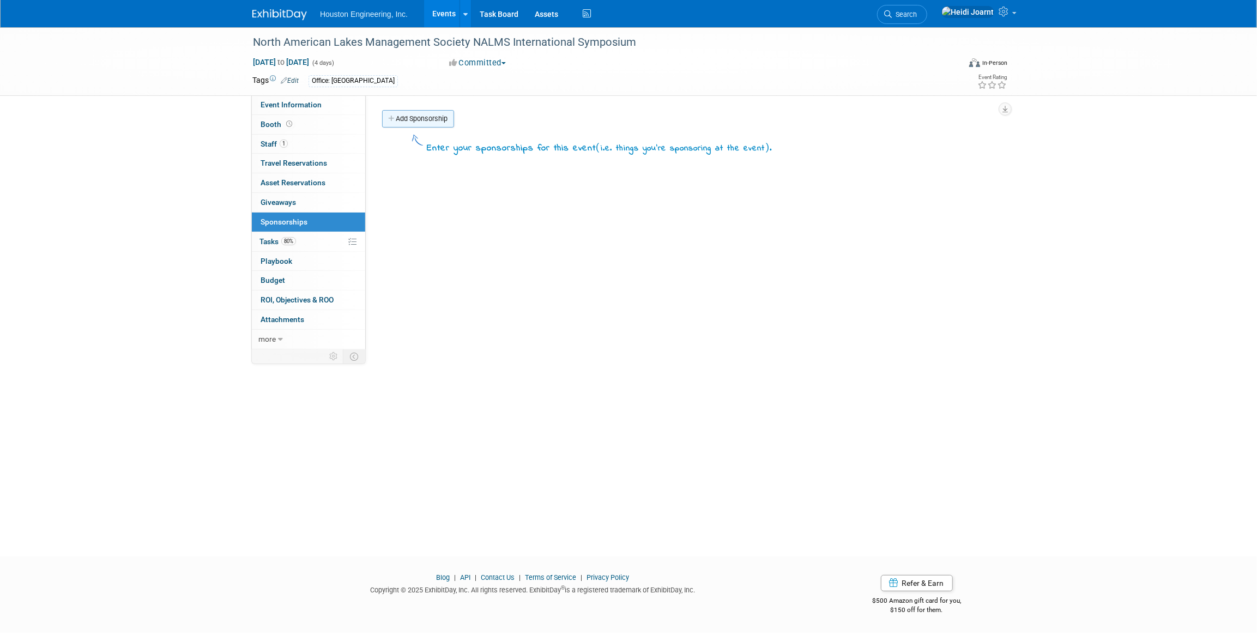
click at [418, 118] on link "Add Sponsorship" at bounding box center [418, 118] width 72 height 17
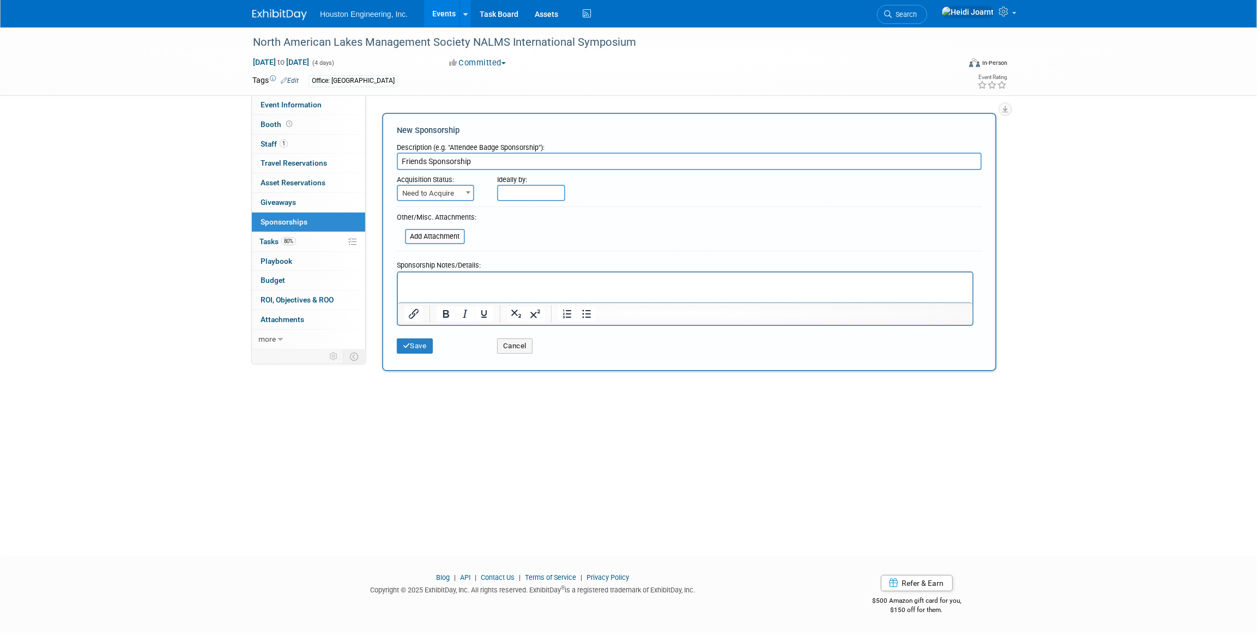
type input "Friends Sponsorship"
click at [457, 187] on span "Need to Acquire" at bounding box center [435, 193] width 75 height 15
click at [516, 345] on button "Cancel" at bounding box center [514, 346] width 35 height 15
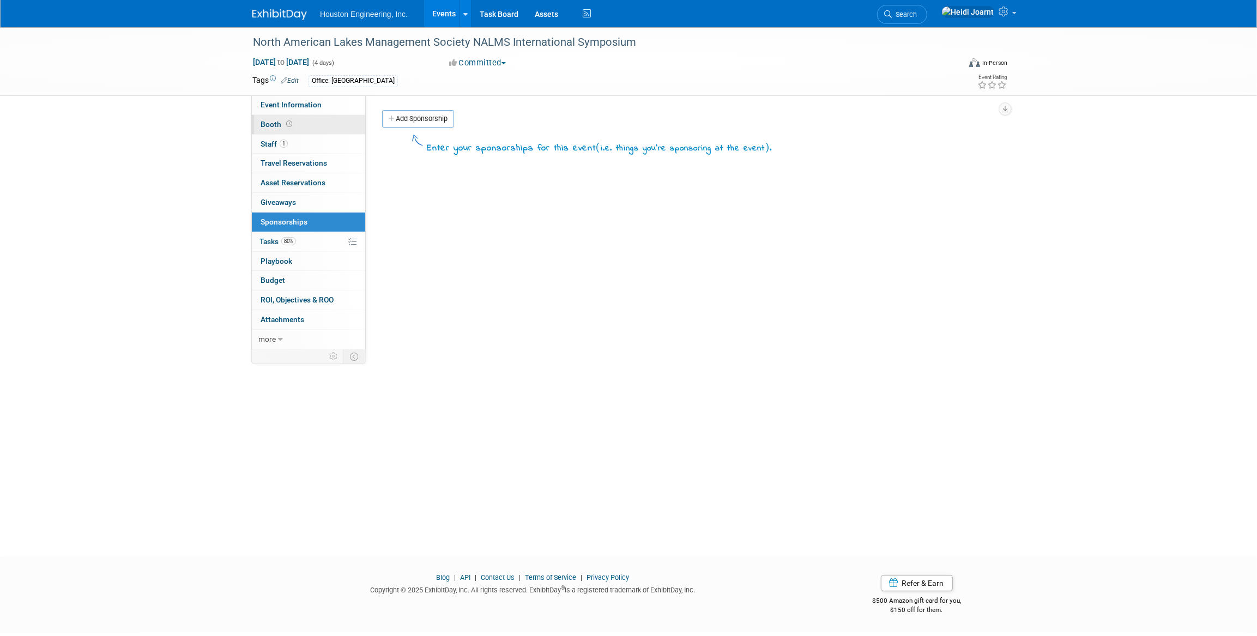
click at [300, 120] on link "Booth" at bounding box center [308, 124] width 113 height 19
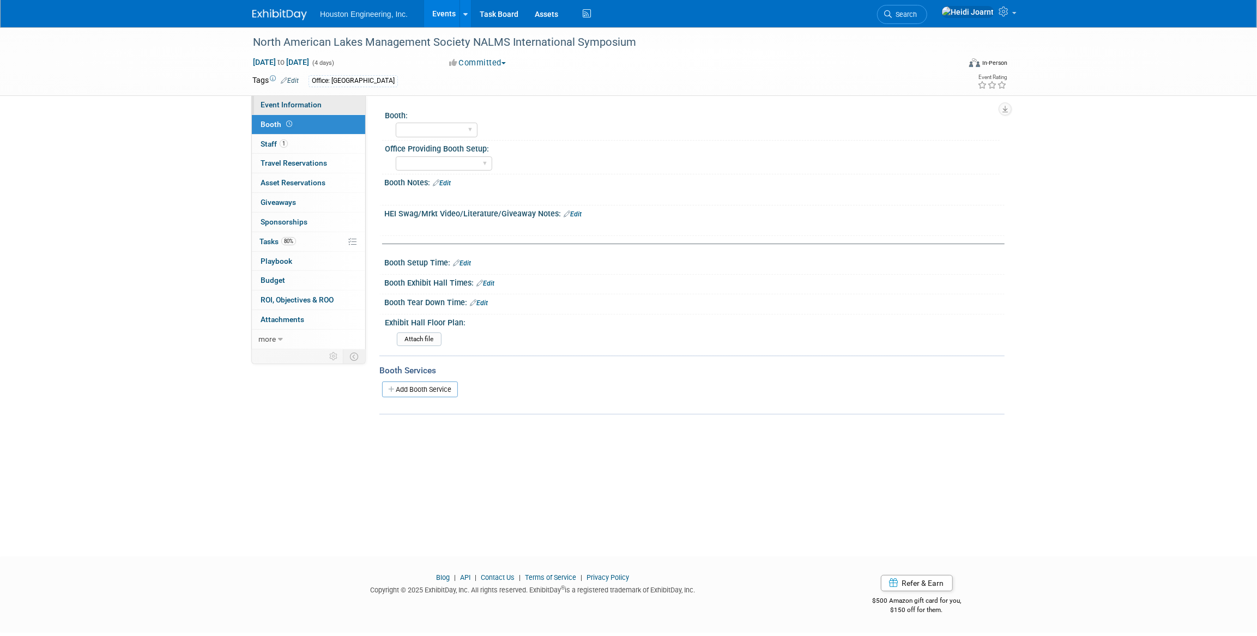
click at [307, 104] on span "Event Information" at bounding box center [291, 104] width 61 height 9
select select "3 - Reg/Prep Done"
select select "Yes"
select select "Environmental"
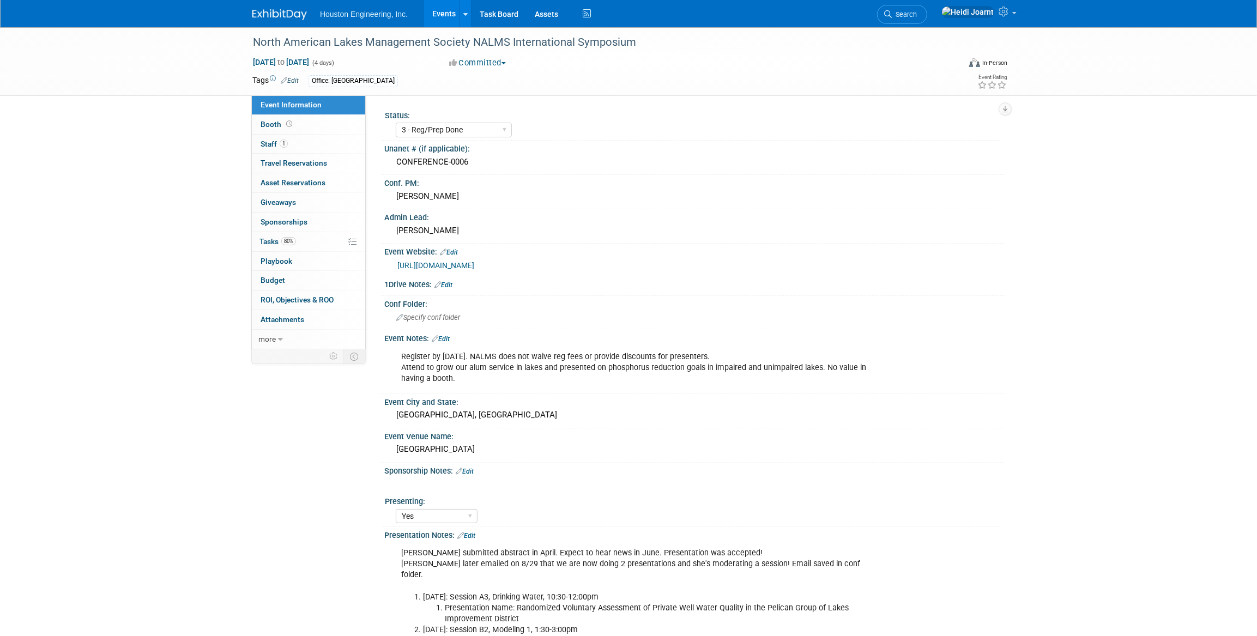
click at [471, 469] on link "Edit" at bounding box center [465, 472] width 18 height 8
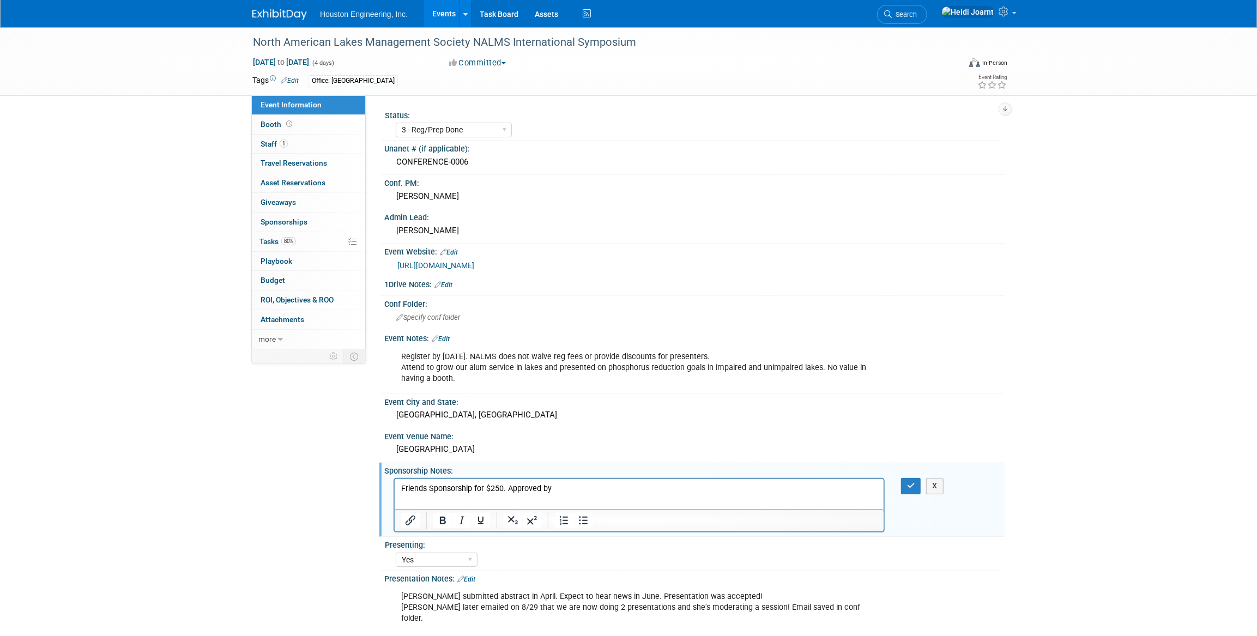
click at [585, 489] on p "Friends Sponsorship for $250. Approved by" at bounding box center [639, 489] width 476 height 11
drag, startPoint x: 585, startPoint y: 489, endPoint x: 504, endPoint y: 487, distance: 81.2
click at [504, 487] on p "Friends Sponsorship for $250. Approved by" at bounding box center [639, 489] width 476 height 11
click at [904, 484] on button "button" at bounding box center [911, 486] width 20 height 16
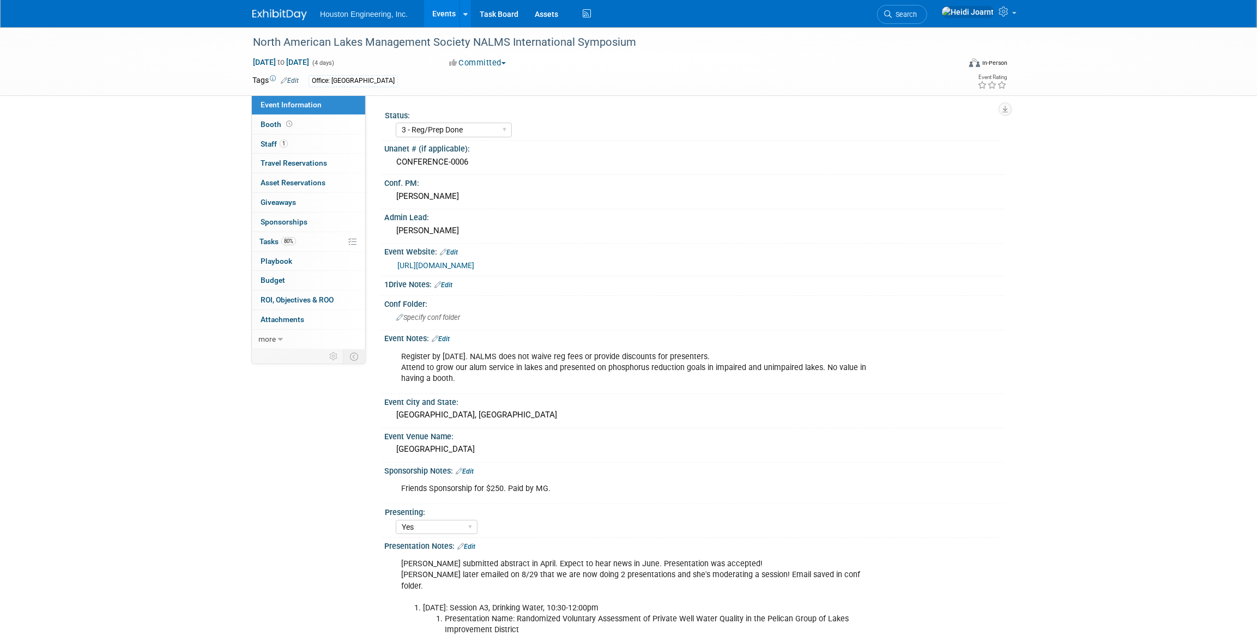
click at [468, 468] on link "Edit" at bounding box center [465, 472] width 18 height 8
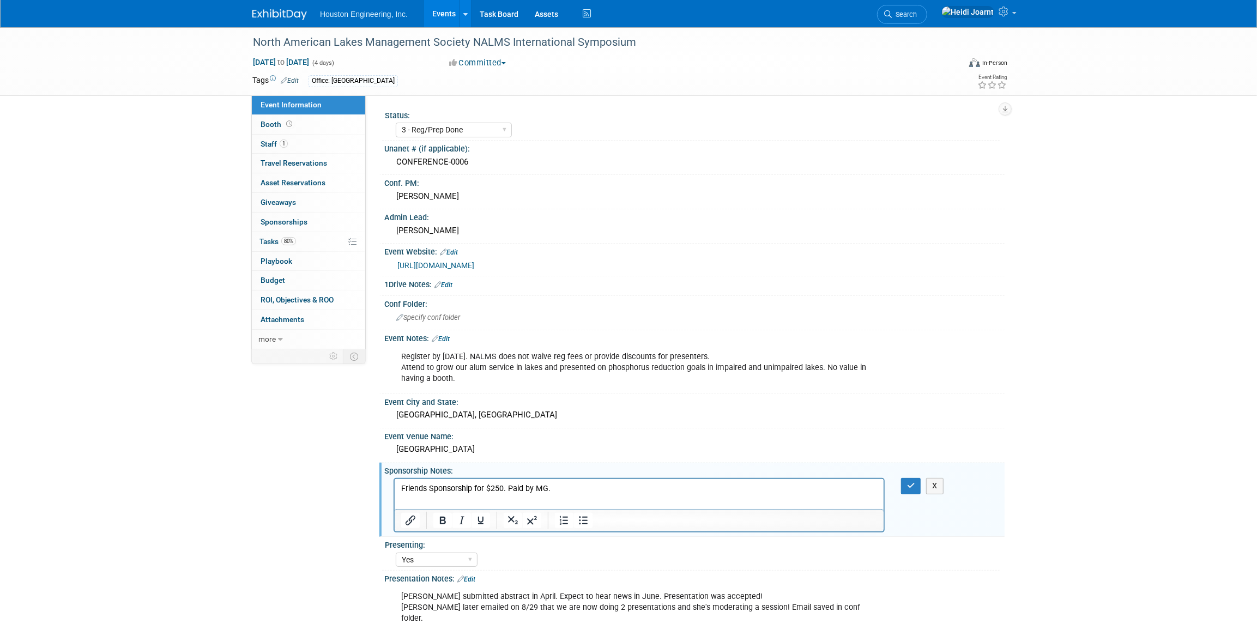
click at [518, 487] on p "Friends Sponsorship for $250. Paid by MG." at bounding box center [639, 489] width 476 height 11
click at [902, 484] on button "button" at bounding box center [911, 486] width 20 height 16
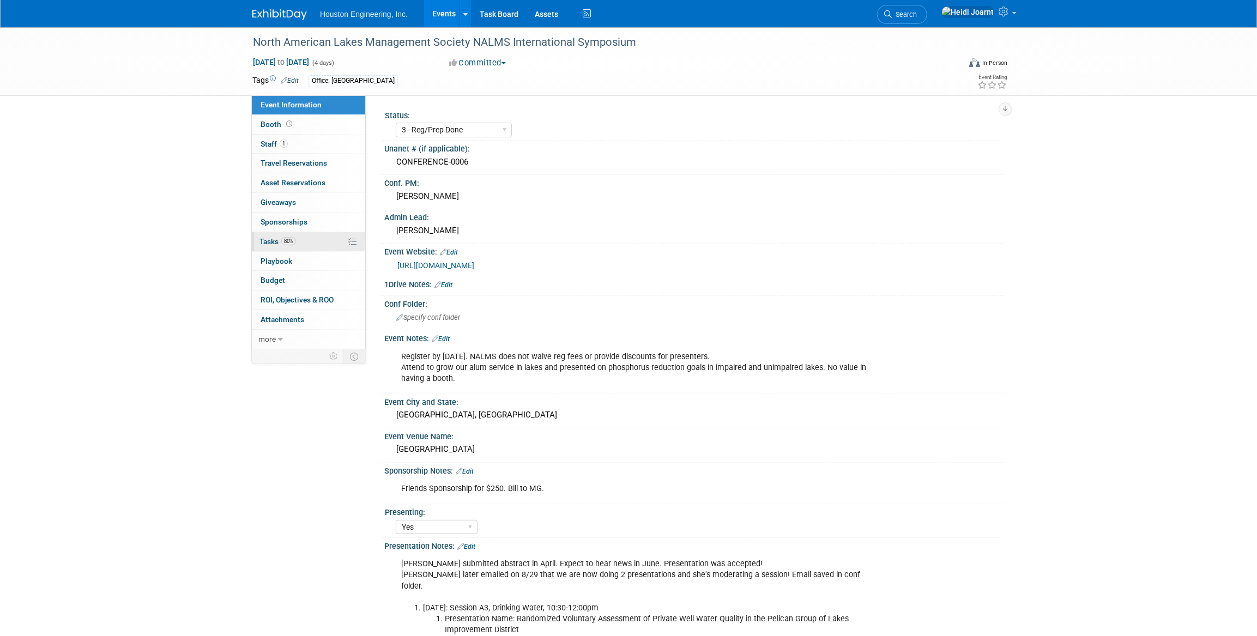
click at [311, 240] on link "80% Tasks 80%" at bounding box center [308, 241] width 113 height 19
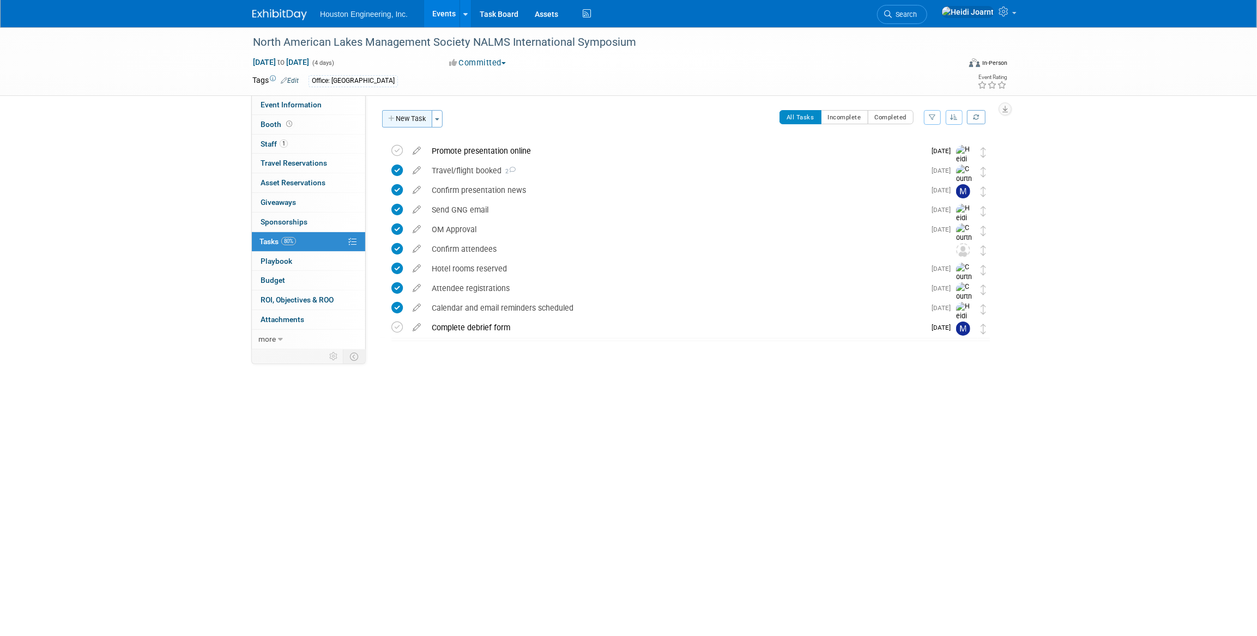
click at [402, 123] on button "New Task" at bounding box center [407, 118] width 50 height 17
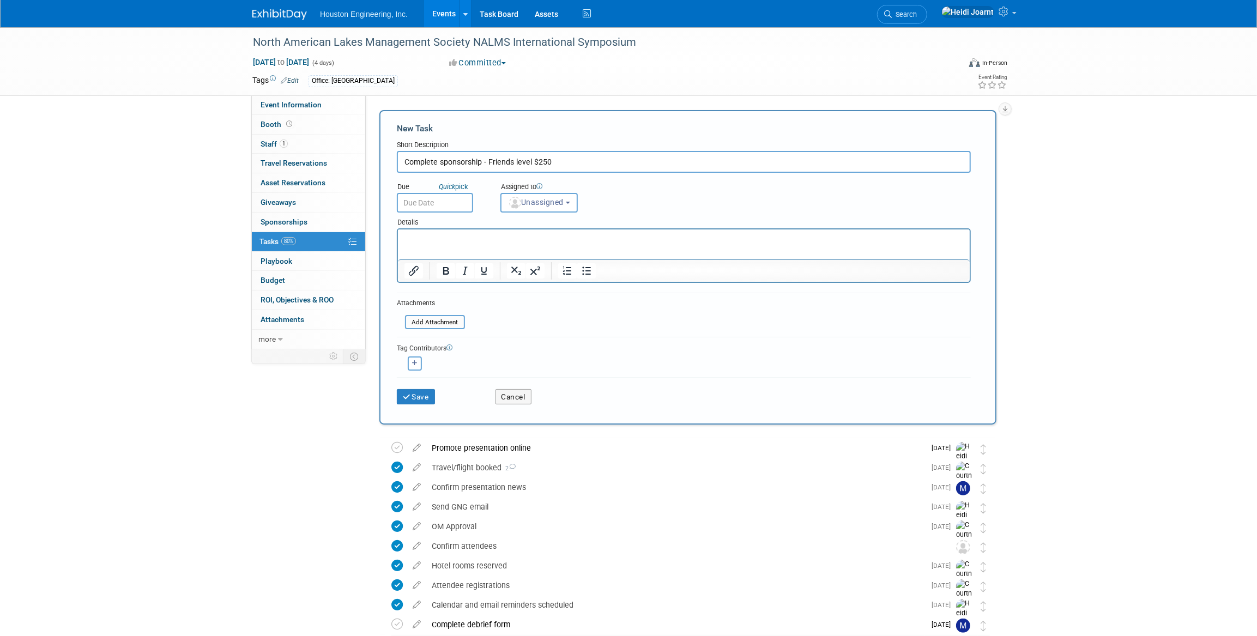
type input "Complete sponsorship - Friends level $250"
click at [494, 245] on html at bounding box center [683, 236] width 572 height 15
click at [548, 199] on span "Unassigned" at bounding box center [536, 202] width 56 height 9
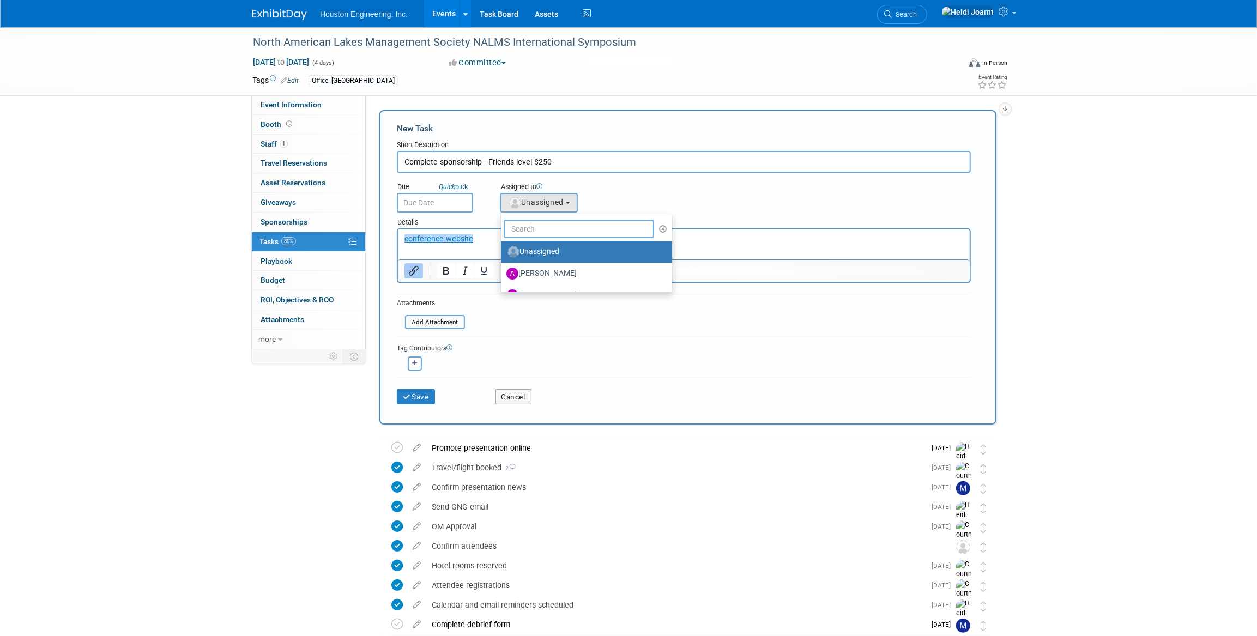
click at [545, 226] on input "text" at bounding box center [579, 229] width 150 height 19
type input "court"
click at [558, 256] on label "[PERSON_NAME]" at bounding box center [563, 251] width 114 height 17
click at [503, 254] on input "[PERSON_NAME]" at bounding box center [499, 250] width 7 height 7
select select "60f40a7f-77ae-4a37-bf03-cdfd13c17c6d"
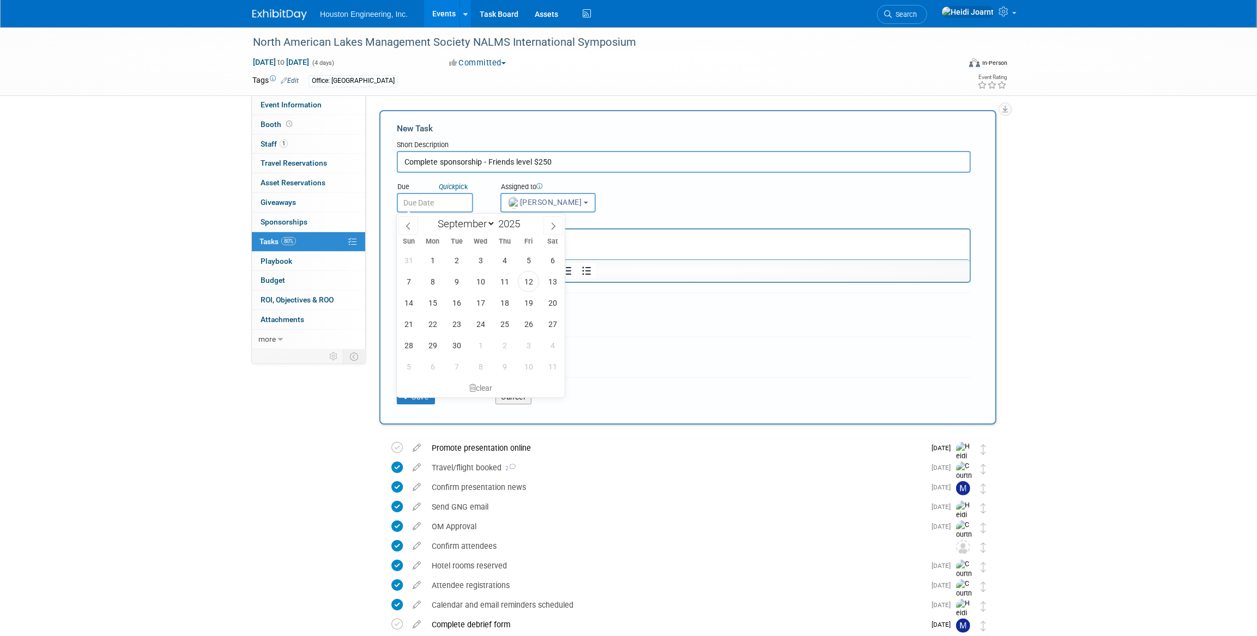
click at [444, 209] on input "text" at bounding box center [435, 203] width 76 height 20
click at [431, 301] on span "15" at bounding box center [432, 302] width 21 height 21
type input "Sep 15, 2025"
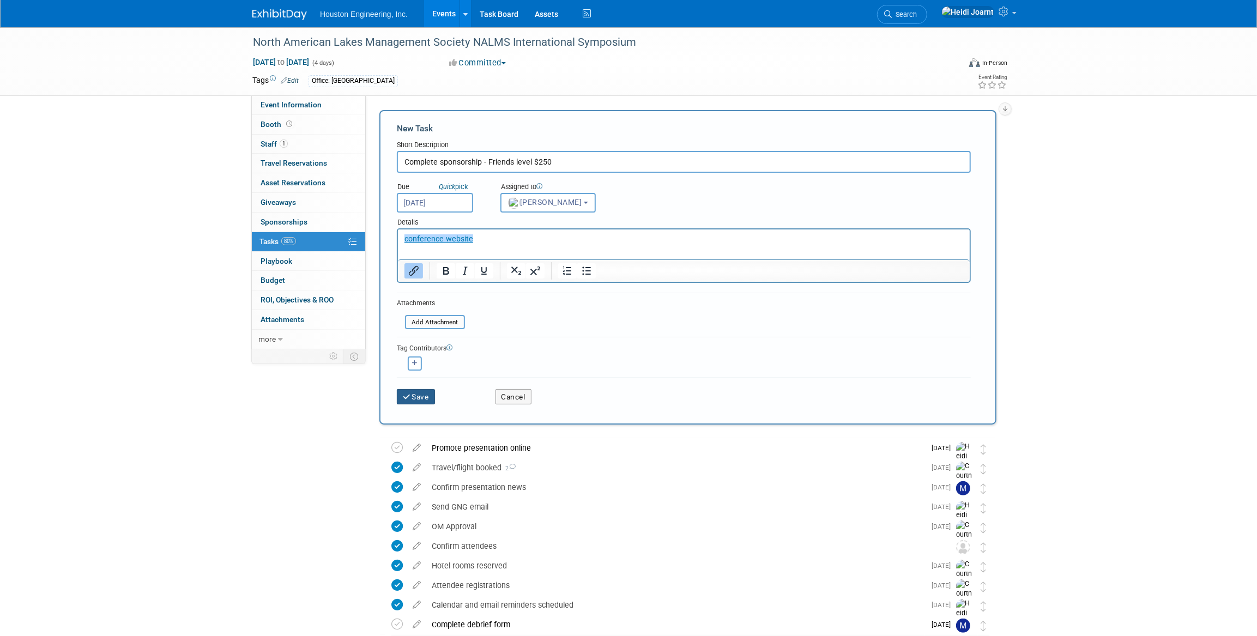
click at [422, 392] on button "Save" at bounding box center [416, 396] width 38 height 15
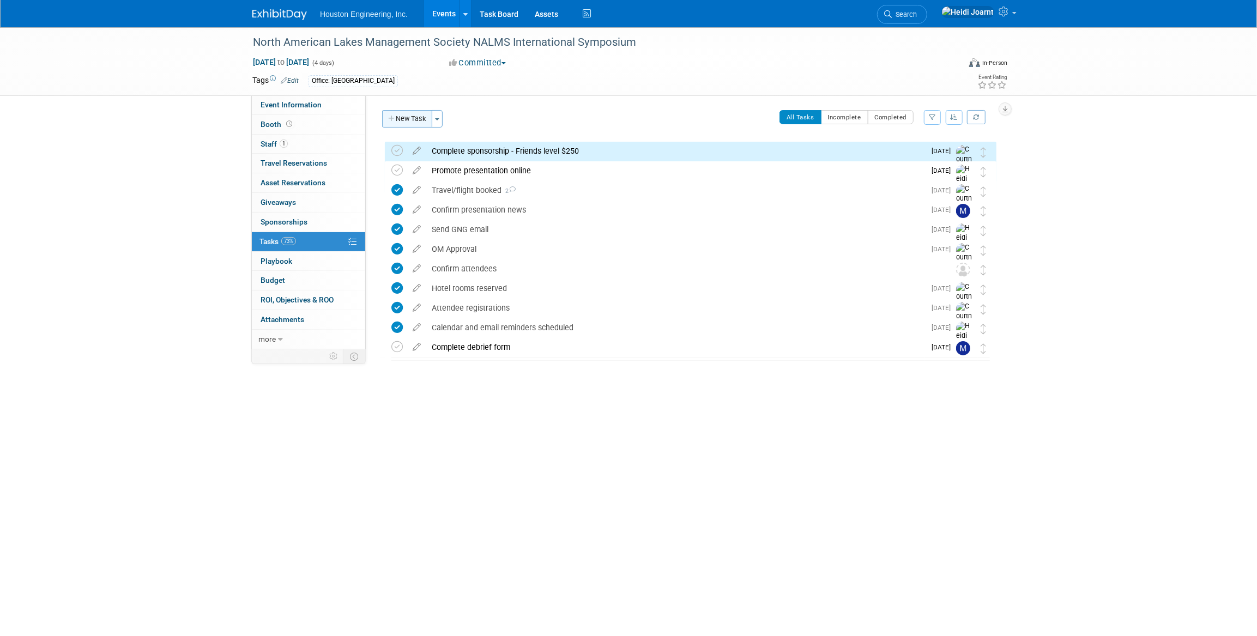
click at [420, 118] on button "New Task" at bounding box center [407, 118] width 50 height 17
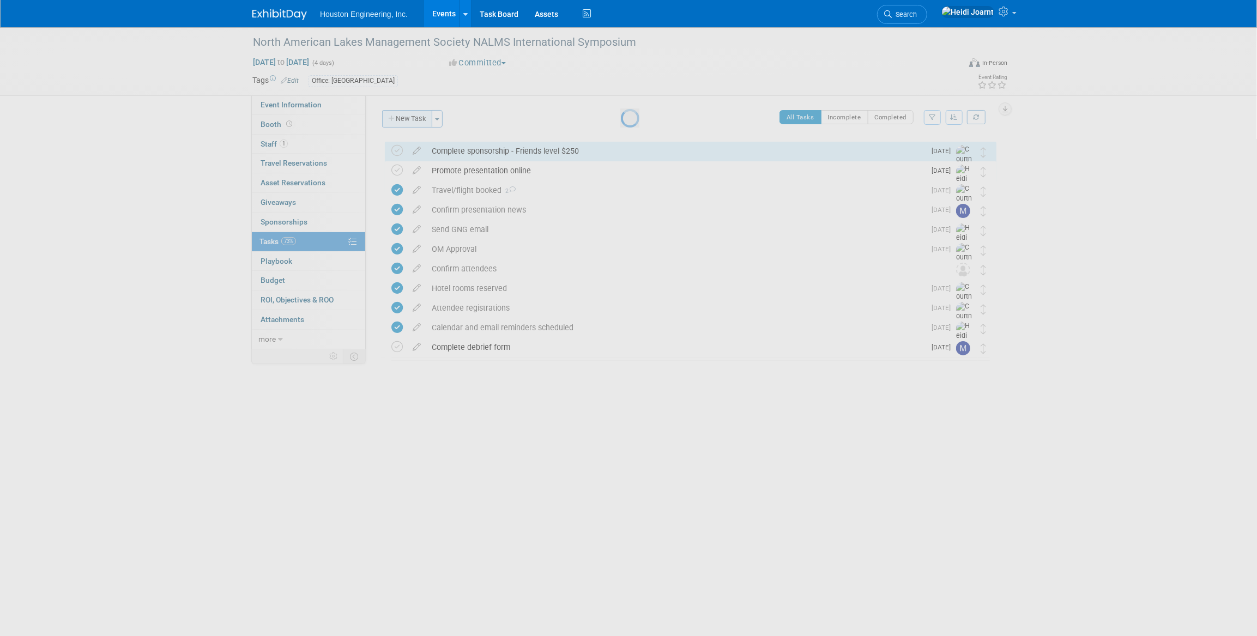
select select "8"
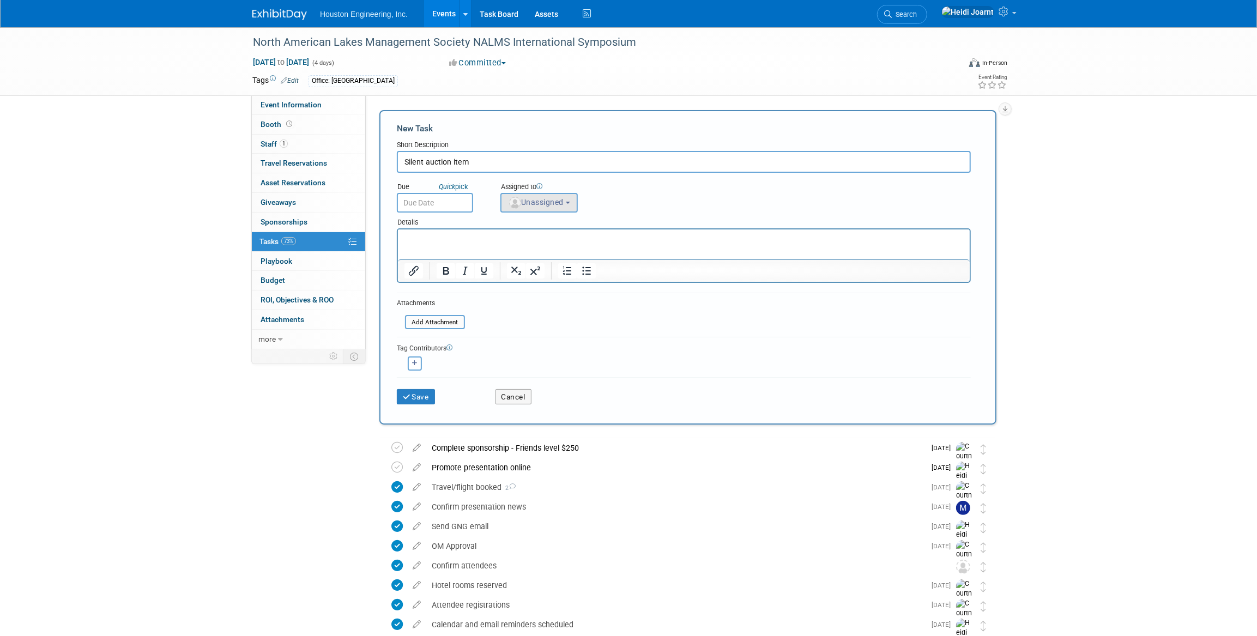
type input "Silent auction item"
click at [564, 204] on span "Unassigned" at bounding box center [536, 202] width 56 height 9
click at [562, 224] on input "text" at bounding box center [579, 229] width 150 height 19
type input "court"
click at [572, 255] on label "[PERSON_NAME]" at bounding box center [563, 251] width 114 height 17
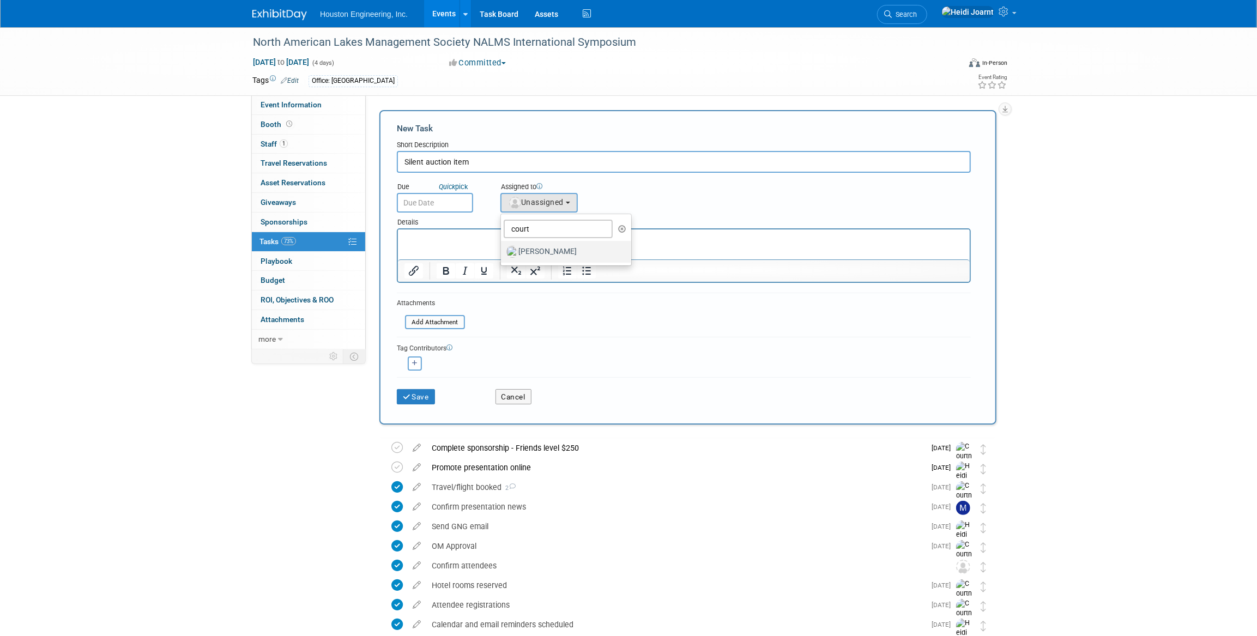
click at [503, 254] on input "[PERSON_NAME]" at bounding box center [499, 250] width 7 height 7
select select "60f40a7f-77ae-4a37-bf03-cdfd13c17c6d"
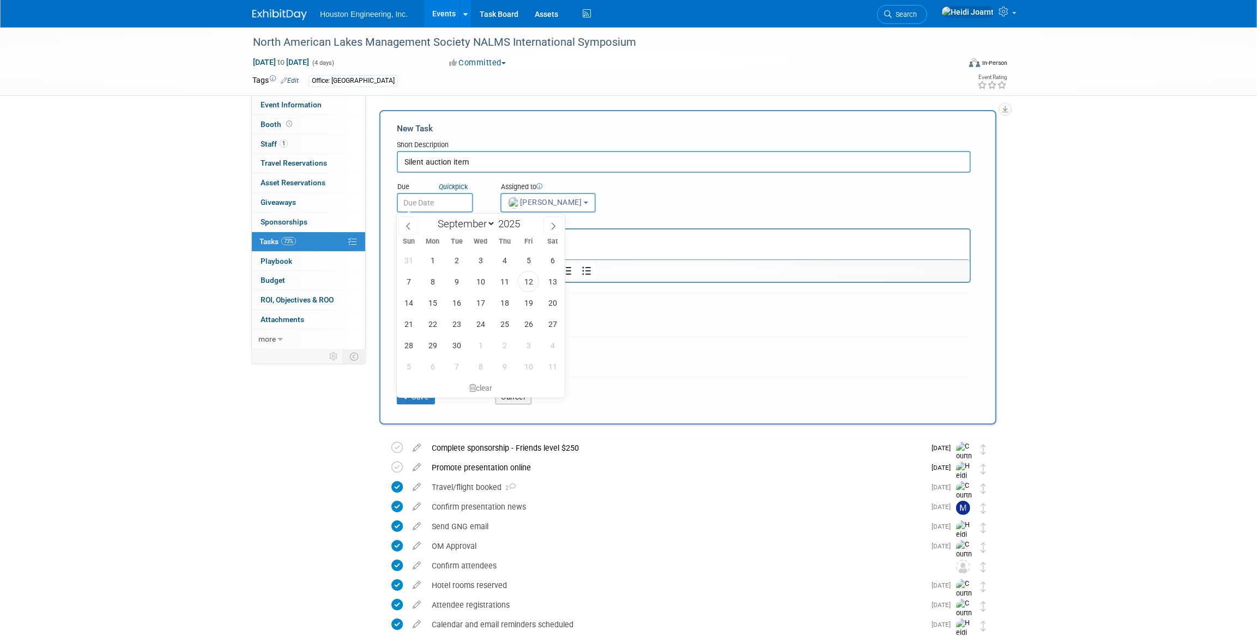
click at [422, 196] on input "text" at bounding box center [435, 203] width 76 height 20
click at [484, 160] on input "Silent auction item" at bounding box center [684, 162] width 574 height 22
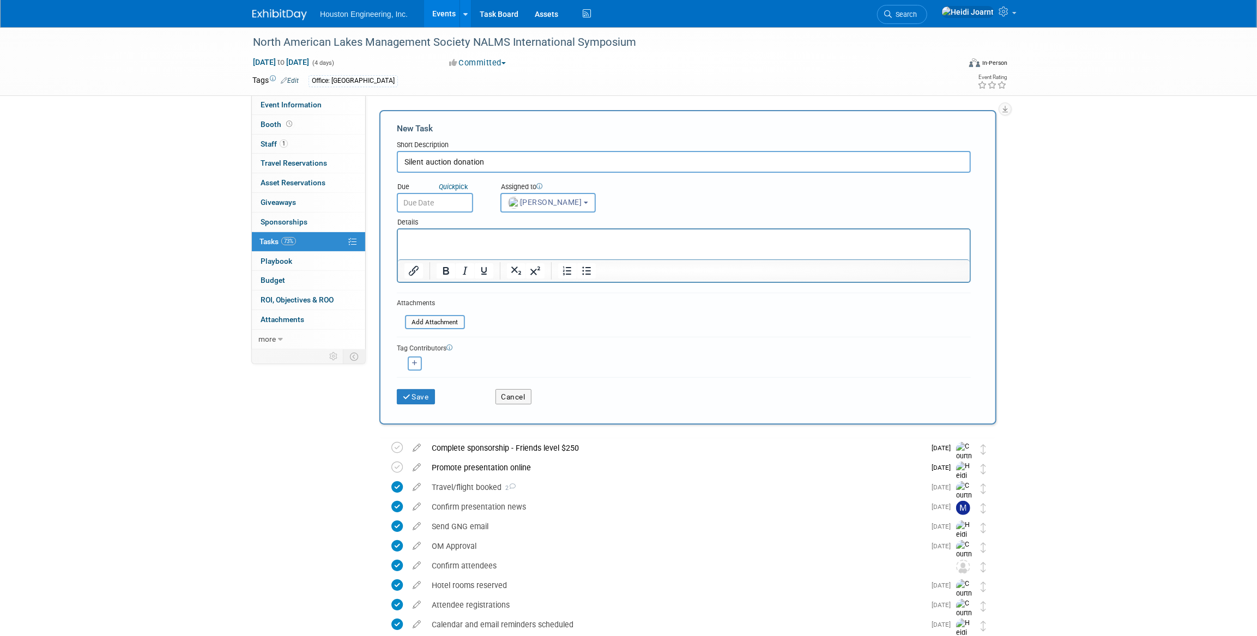
click at [452, 161] on input "Silent auction donation" at bounding box center [684, 162] width 574 height 22
type input "Silent auction item to donate"
click at [455, 196] on input "text" at bounding box center [435, 203] width 76 height 20
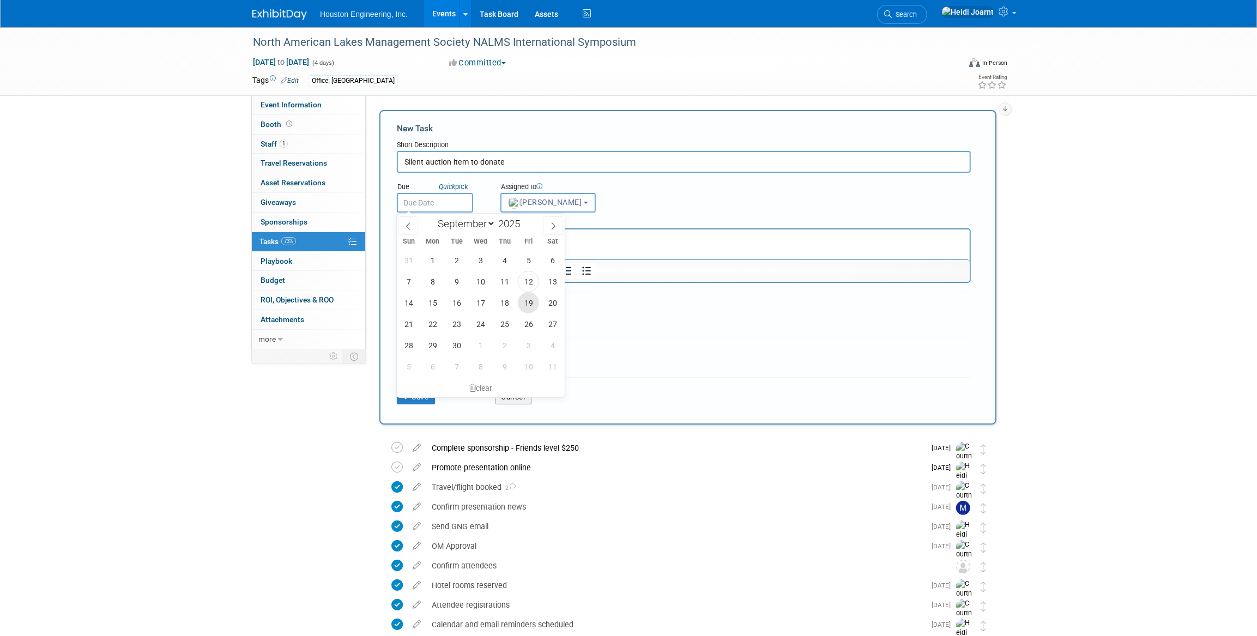
click at [529, 299] on span "19" at bounding box center [528, 302] width 21 height 21
type input "Sep 19, 2025"
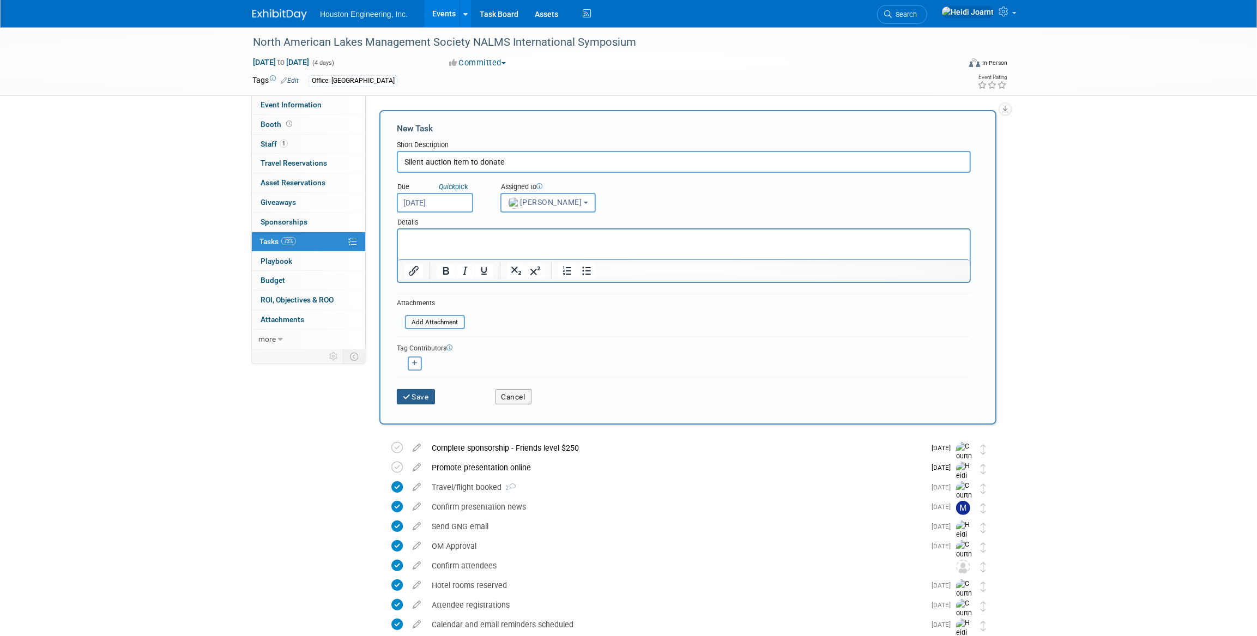
click at [415, 398] on button "Save" at bounding box center [416, 396] width 38 height 15
